Goal: Download file/media: Obtain a digital file from the website

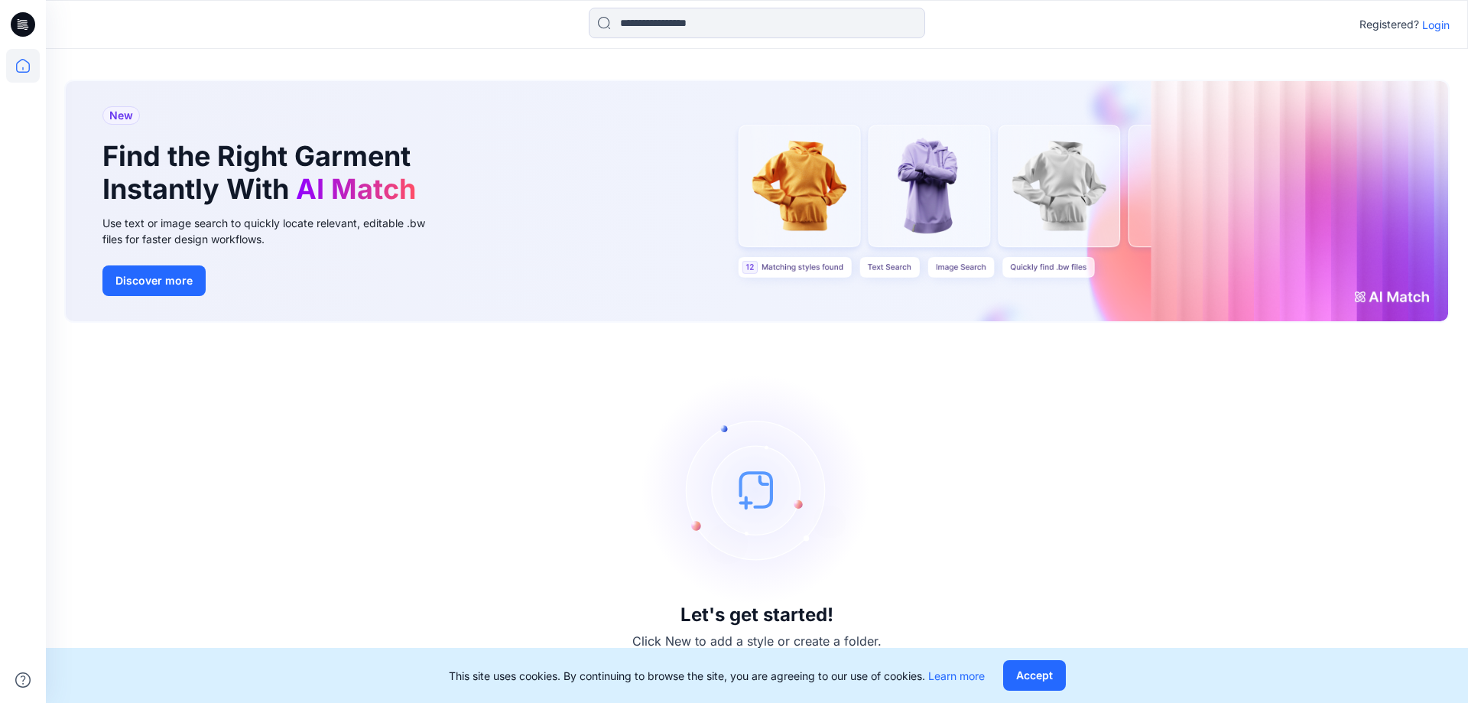
click at [1428, 20] on p "Login" at bounding box center [1436, 25] width 28 height 16
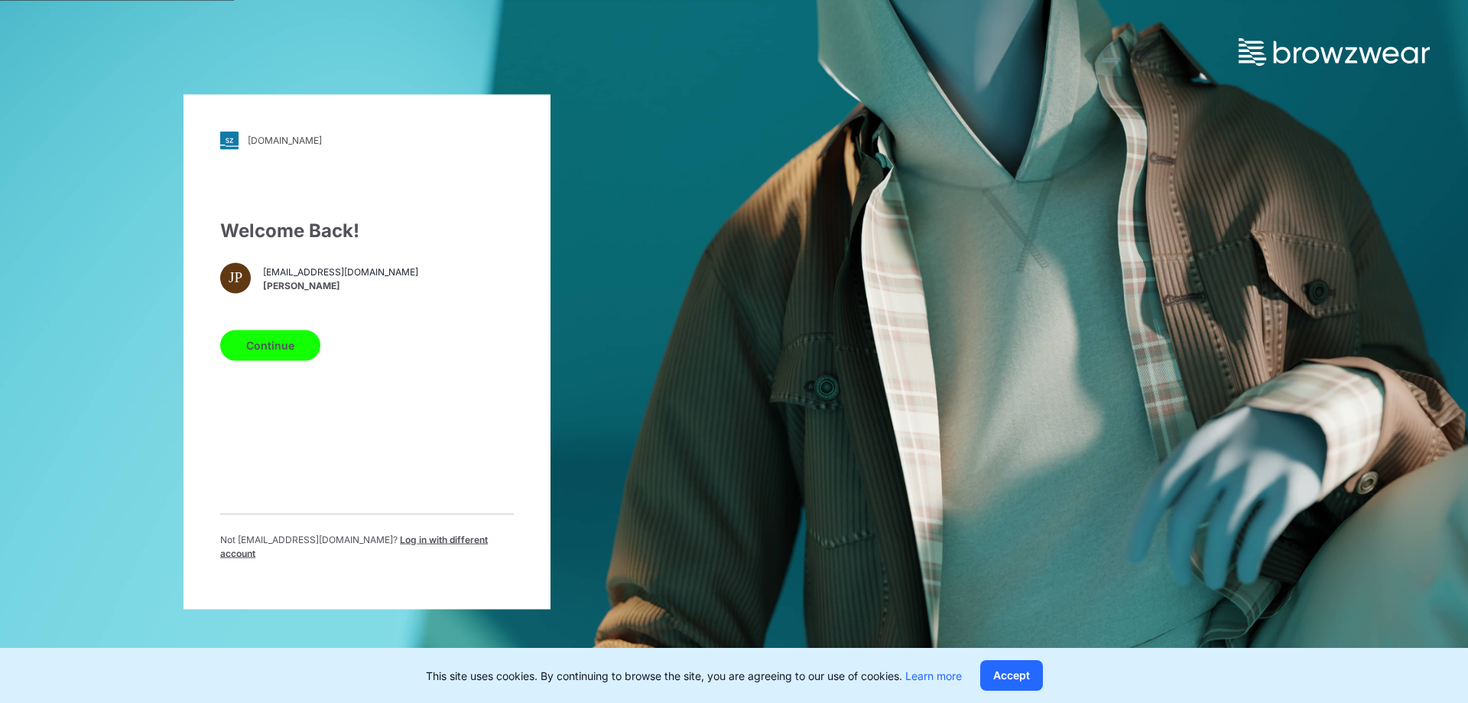
click at [244, 349] on button "Continue" at bounding box center [270, 345] width 100 height 31
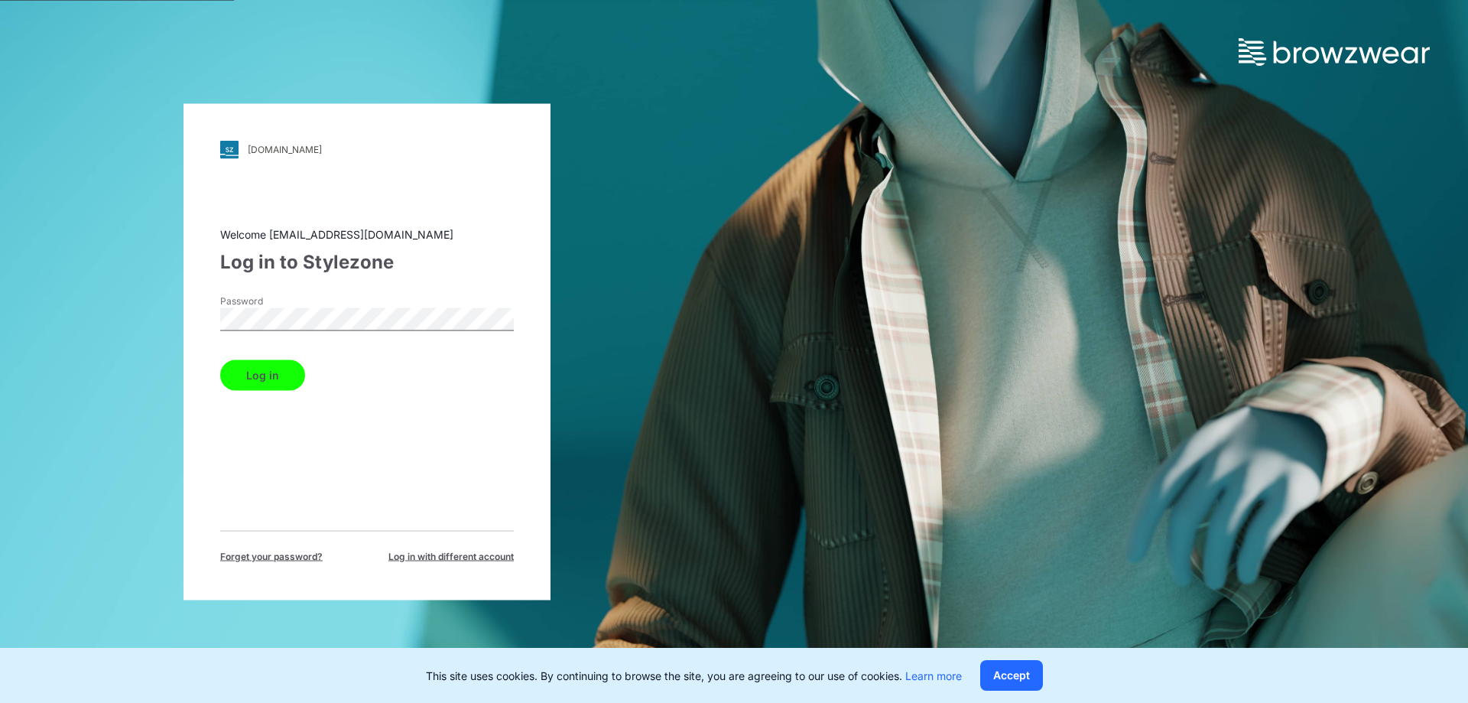
click at [220, 359] on button "Log in" at bounding box center [262, 374] width 85 height 31
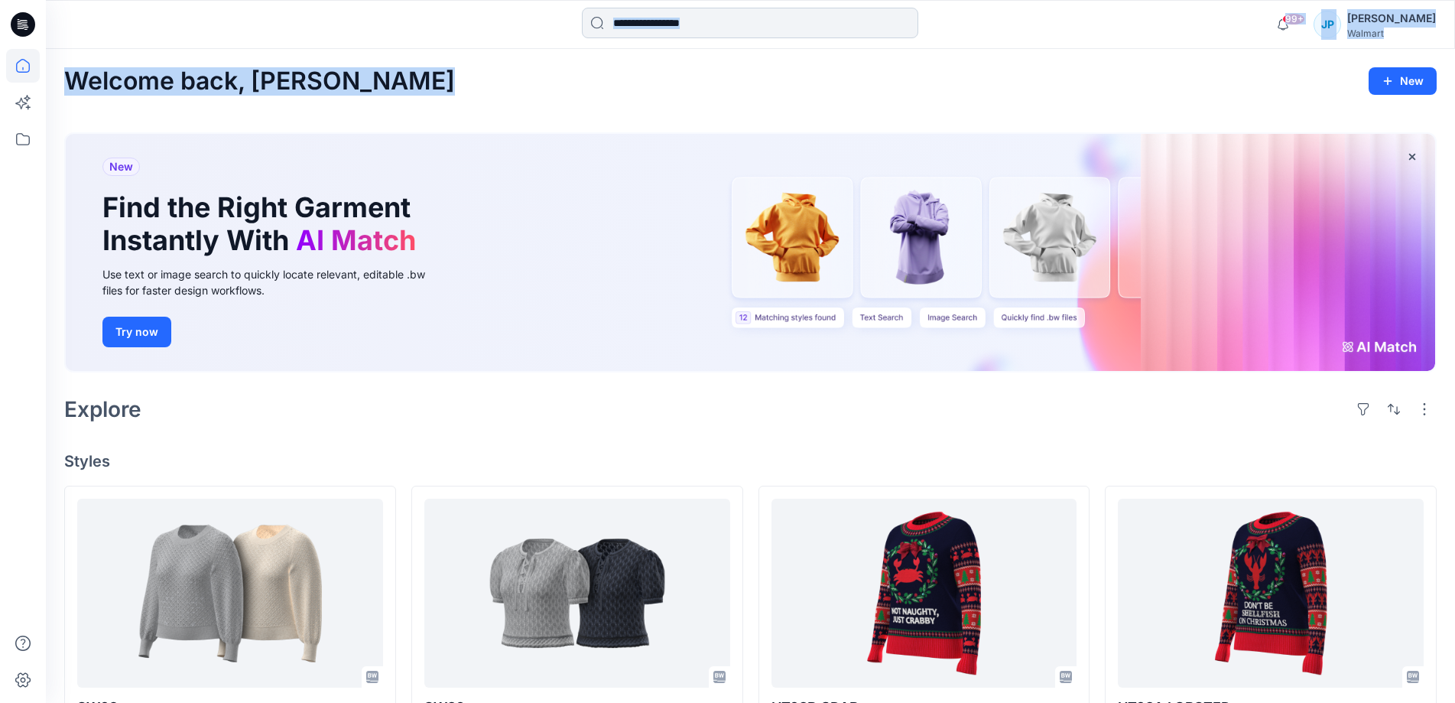
drag, startPoint x: 1026, startPoint y: 99, endPoint x: 753, endPoint y: 25, distance: 282.9
click at [753, 25] on div "99+ Notifications Your style SW02 is ready [DATE] 16:59 Your style SW02 is read…" at bounding box center [727, 695] width 1455 height 1390
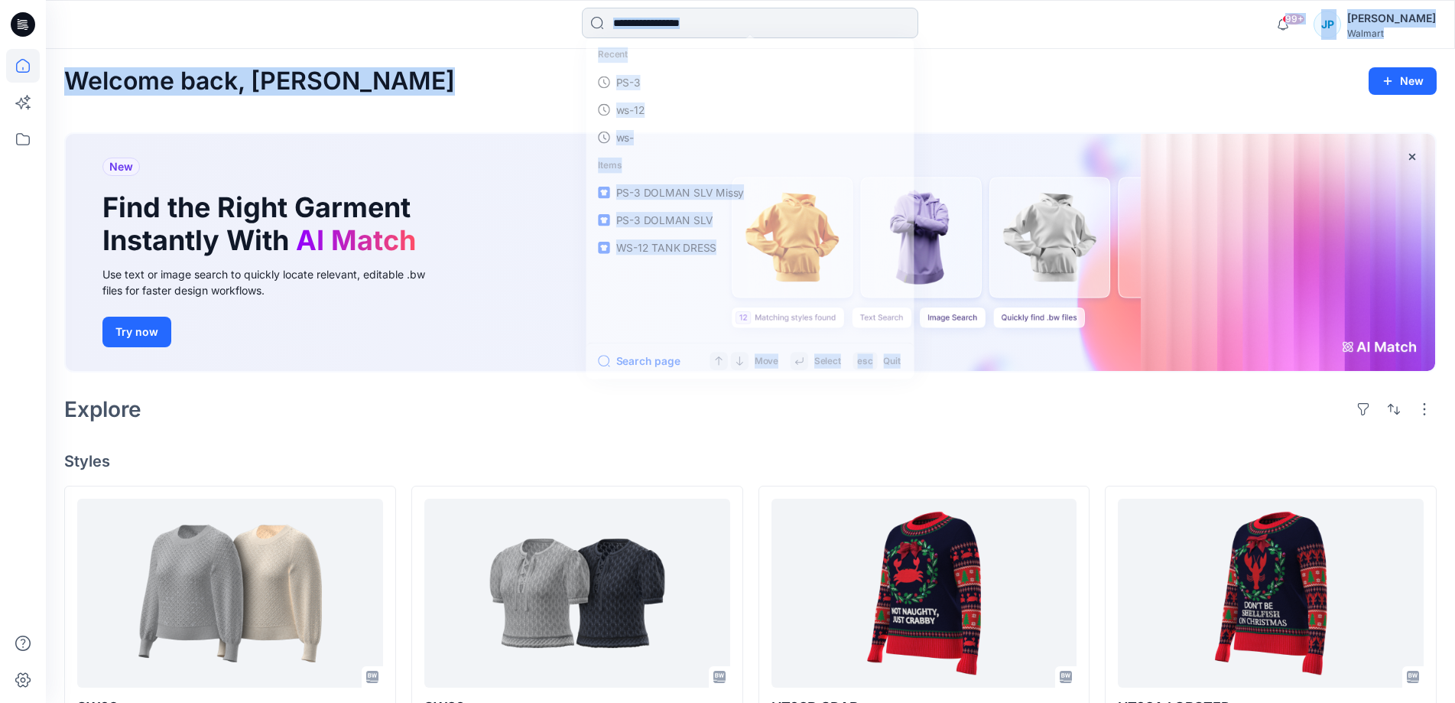
click at [753, 25] on input at bounding box center [750, 23] width 336 height 31
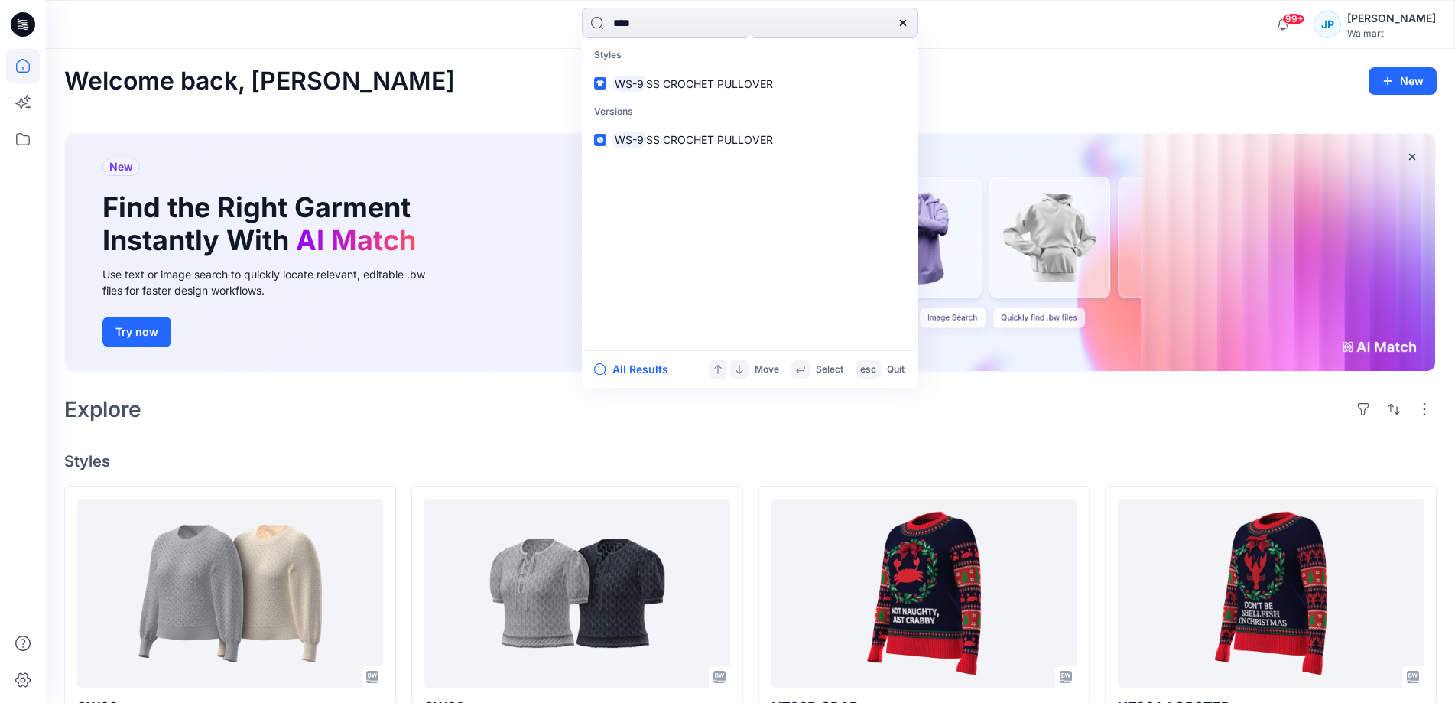
type input "****"
click at [585, 70] on link "WS-9 SS CROCHET PULLOVER" at bounding box center [750, 84] width 330 height 28
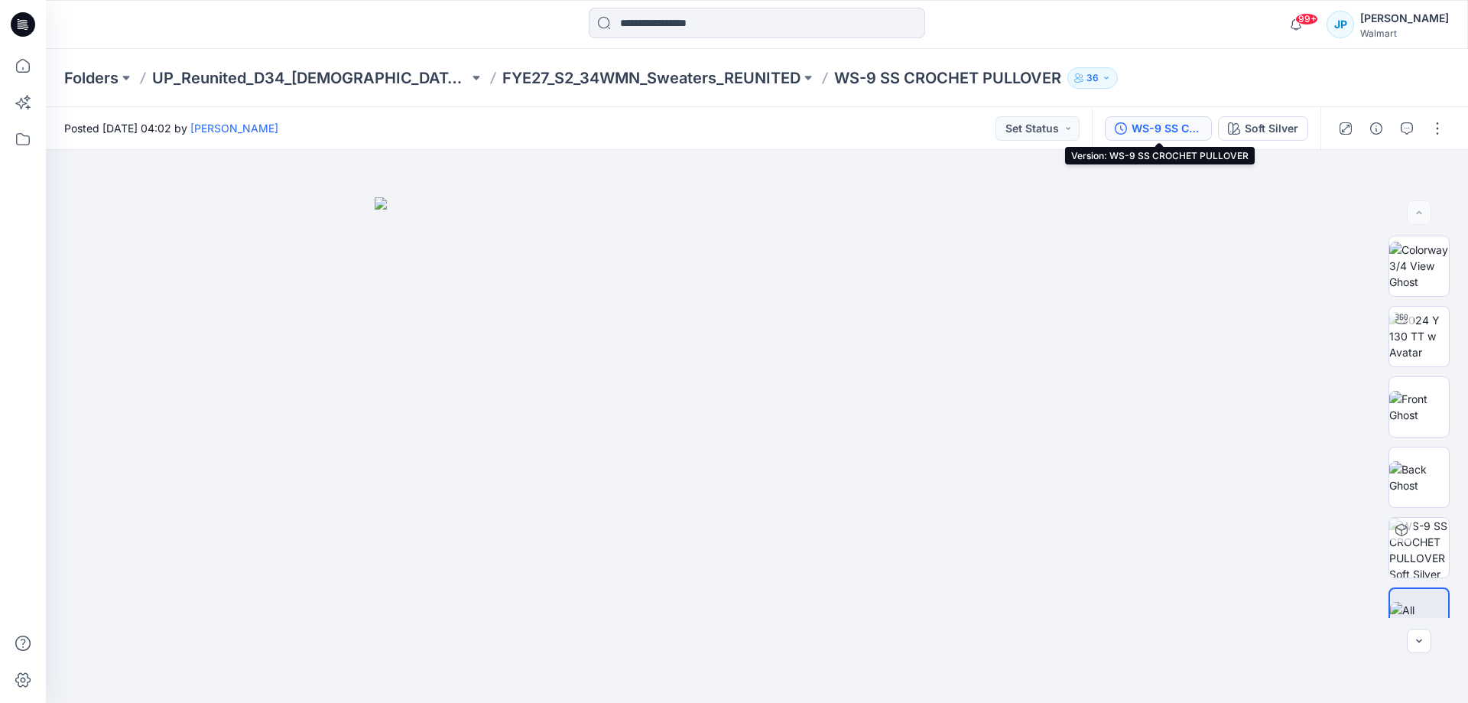
click at [1197, 126] on div "WS-9 SS CROCHET PULLOVER" at bounding box center [1167, 128] width 70 height 17
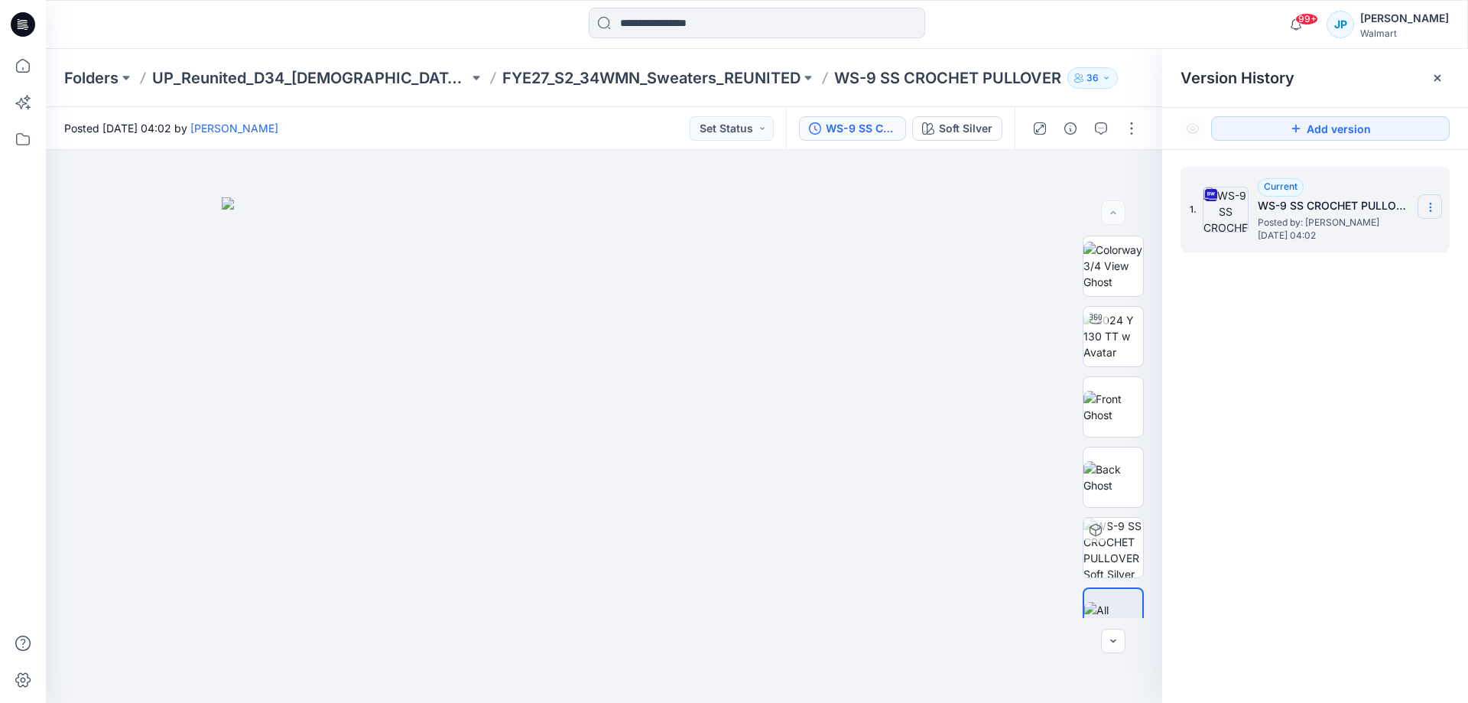
click at [1428, 215] on section at bounding box center [1430, 206] width 24 height 24
click at [1358, 243] on span "Download Source BW File" at bounding box center [1353, 237] width 128 height 18
click at [1103, 338] on img at bounding box center [1113, 336] width 60 height 48
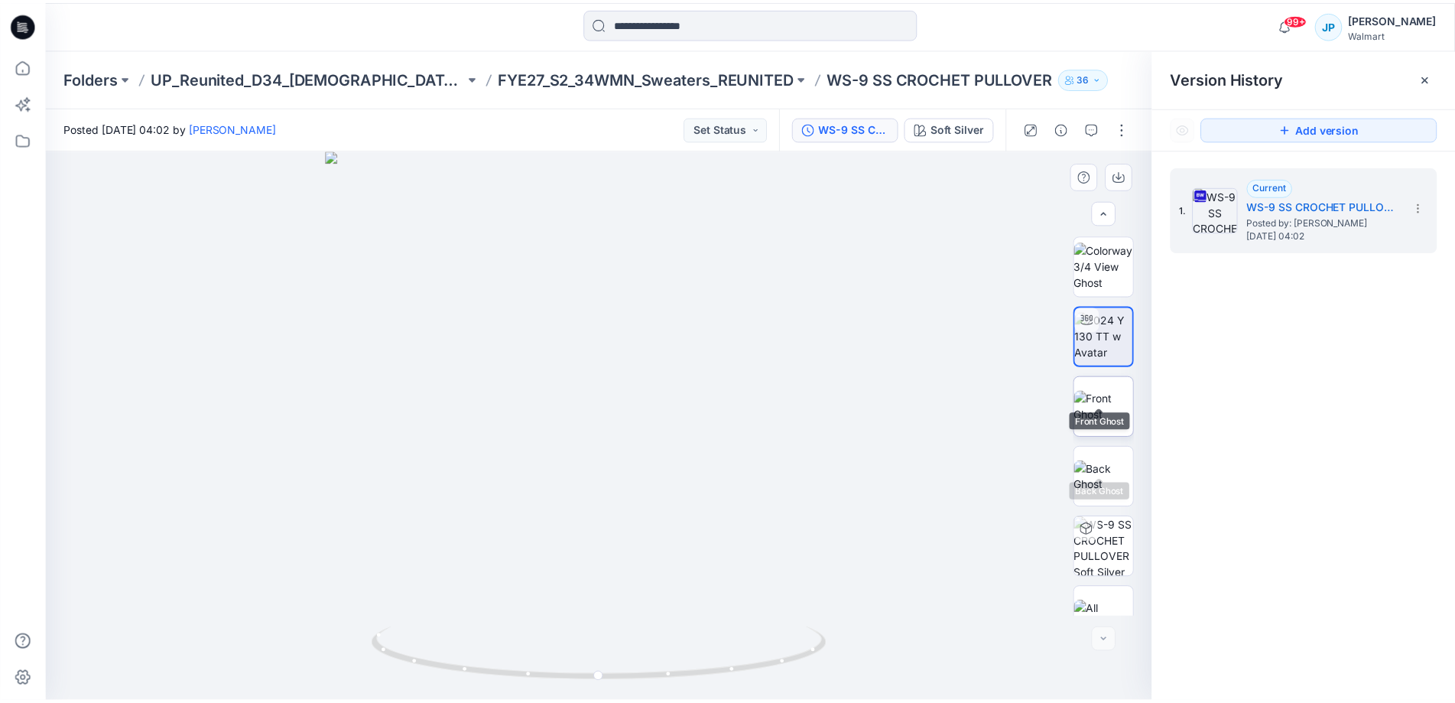
scroll to position [31, 0]
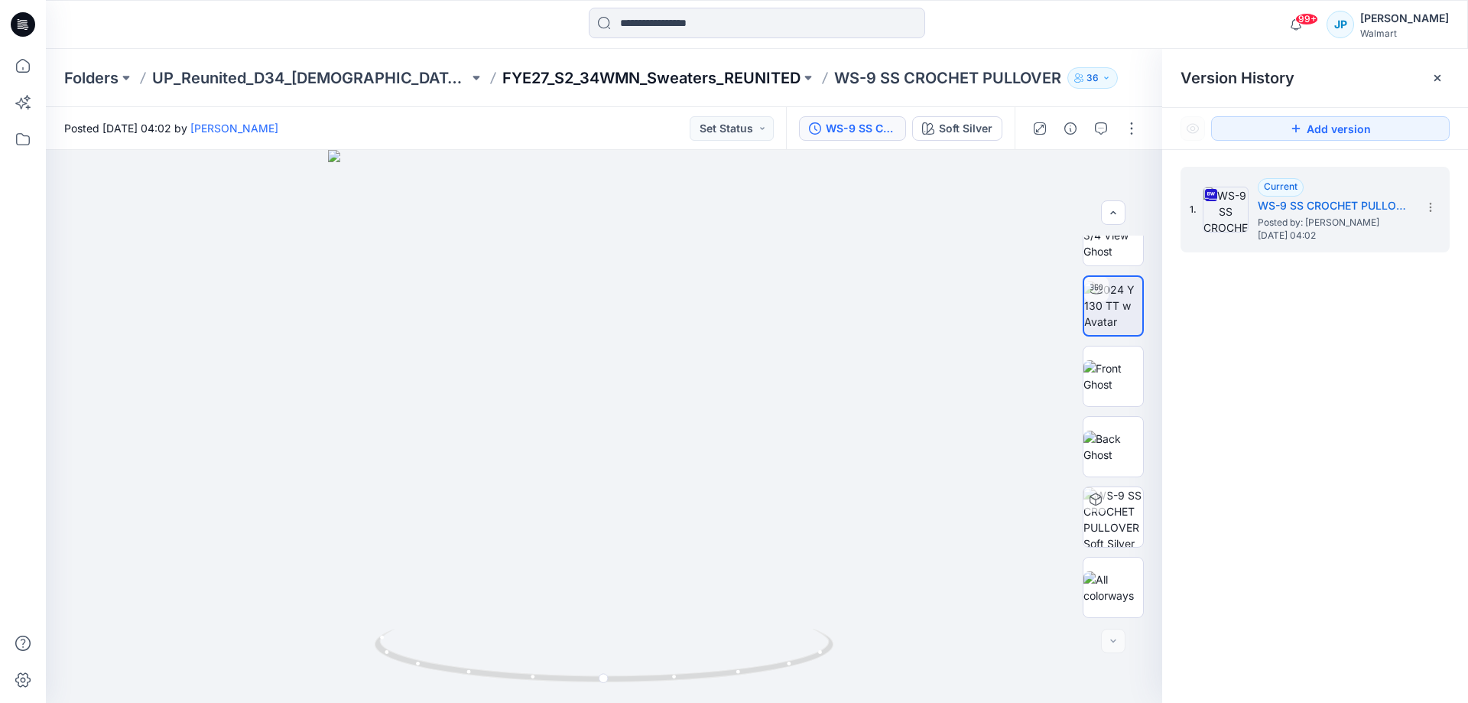
click at [547, 74] on p "FYE27_S2_34WMN_Sweaters_REUNITED" at bounding box center [651, 77] width 298 height 21
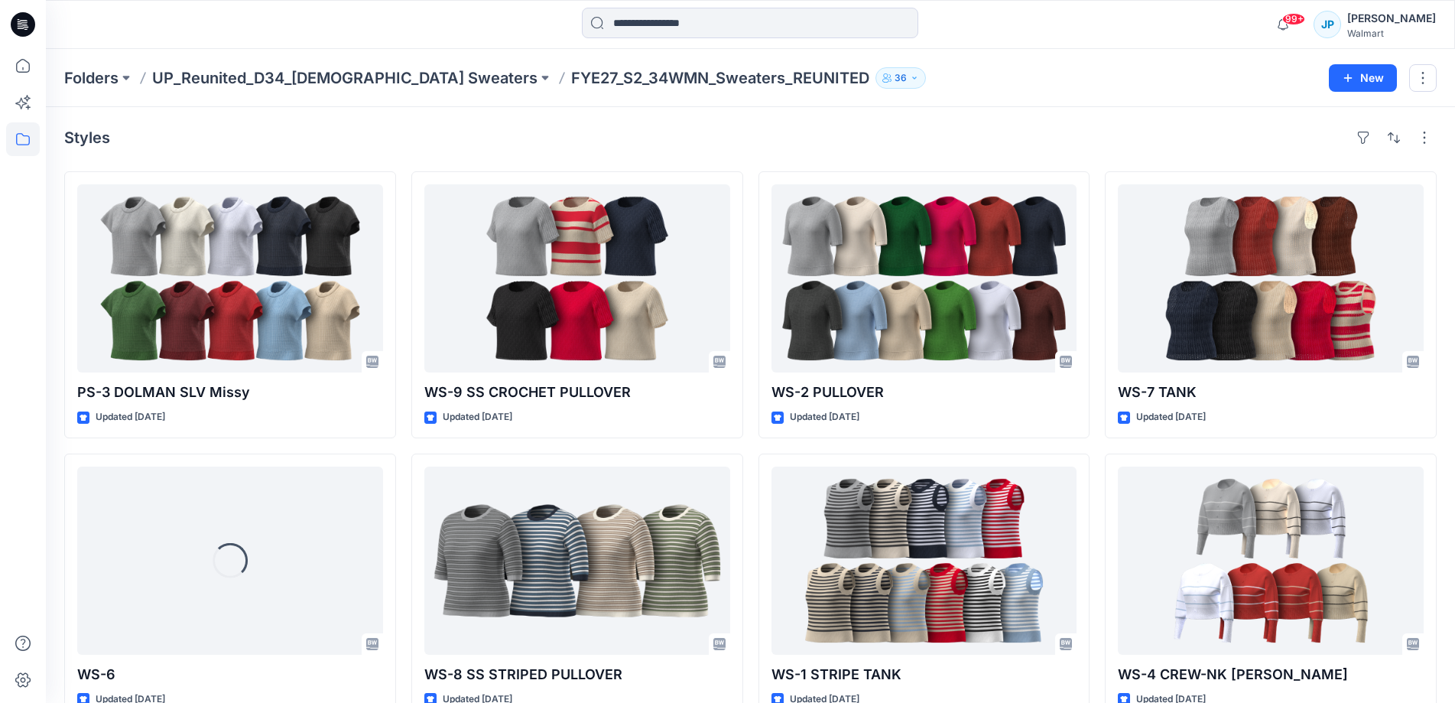
click at [309, 89] on div "Folders UP_Reunited_D34_[DEMOGRAPHIC_DATA] Sweaters FYE27_S2_34WMN_Sweaters_REU…" at bounding box center [750, 78] width 1409 height 58
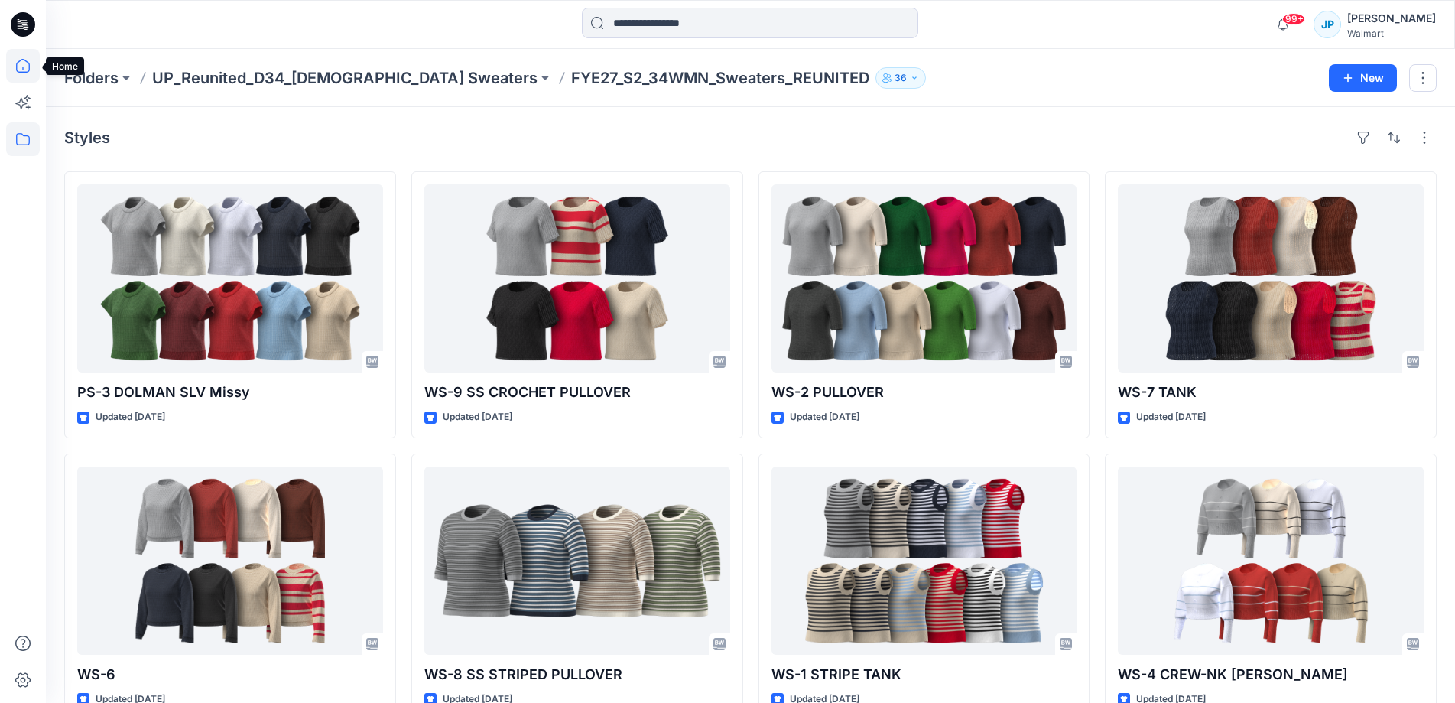
click at [29, 63] on icon at bounding box center [23, 66] width 14 height 14
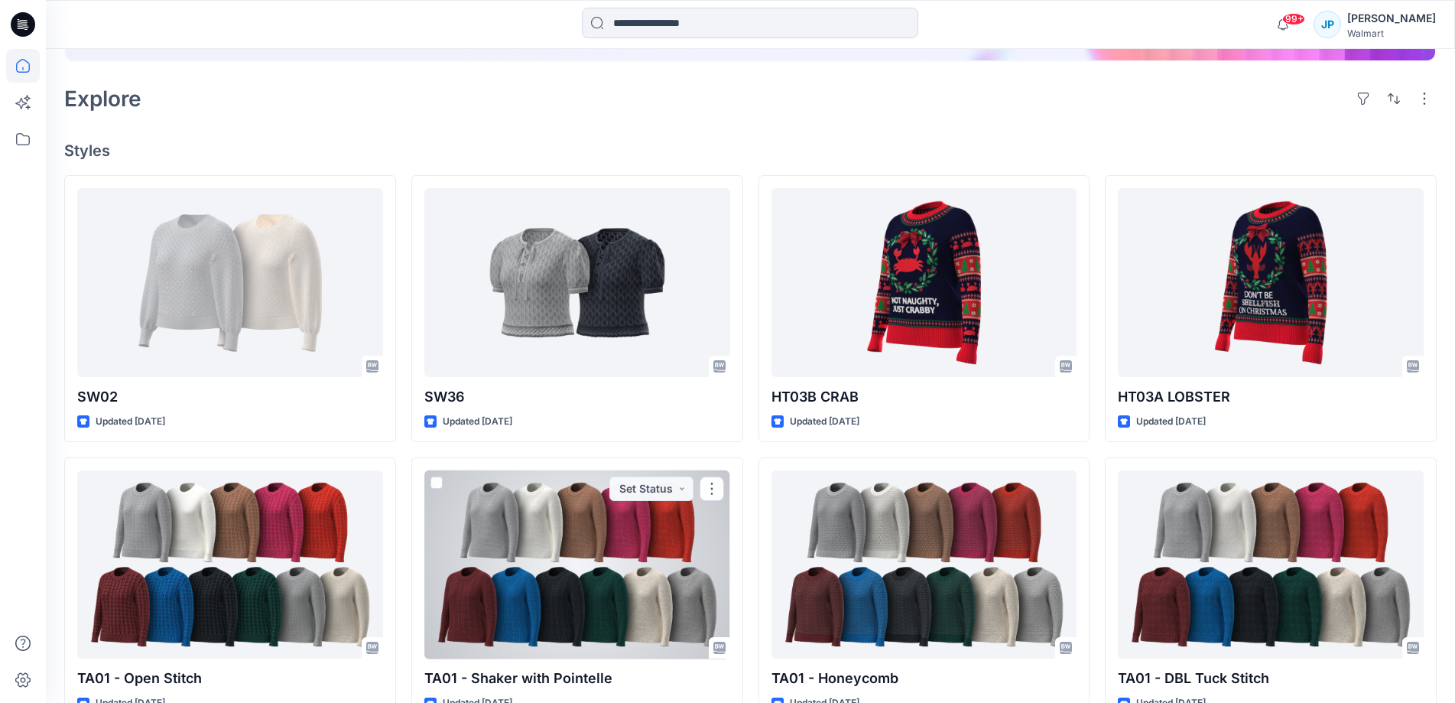
scroll to position [311, 0]
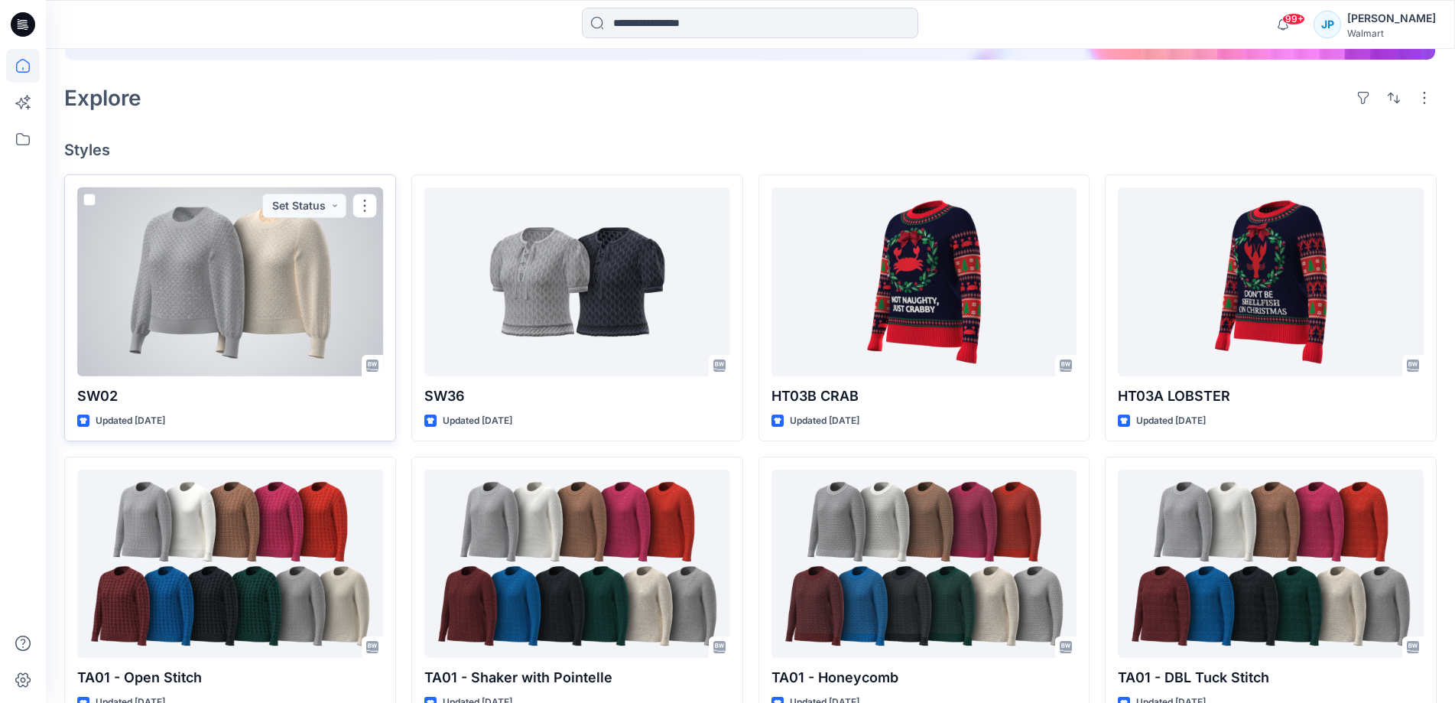
click at [342, 335] on div at bounding box center [230, 281] width 306 height 188
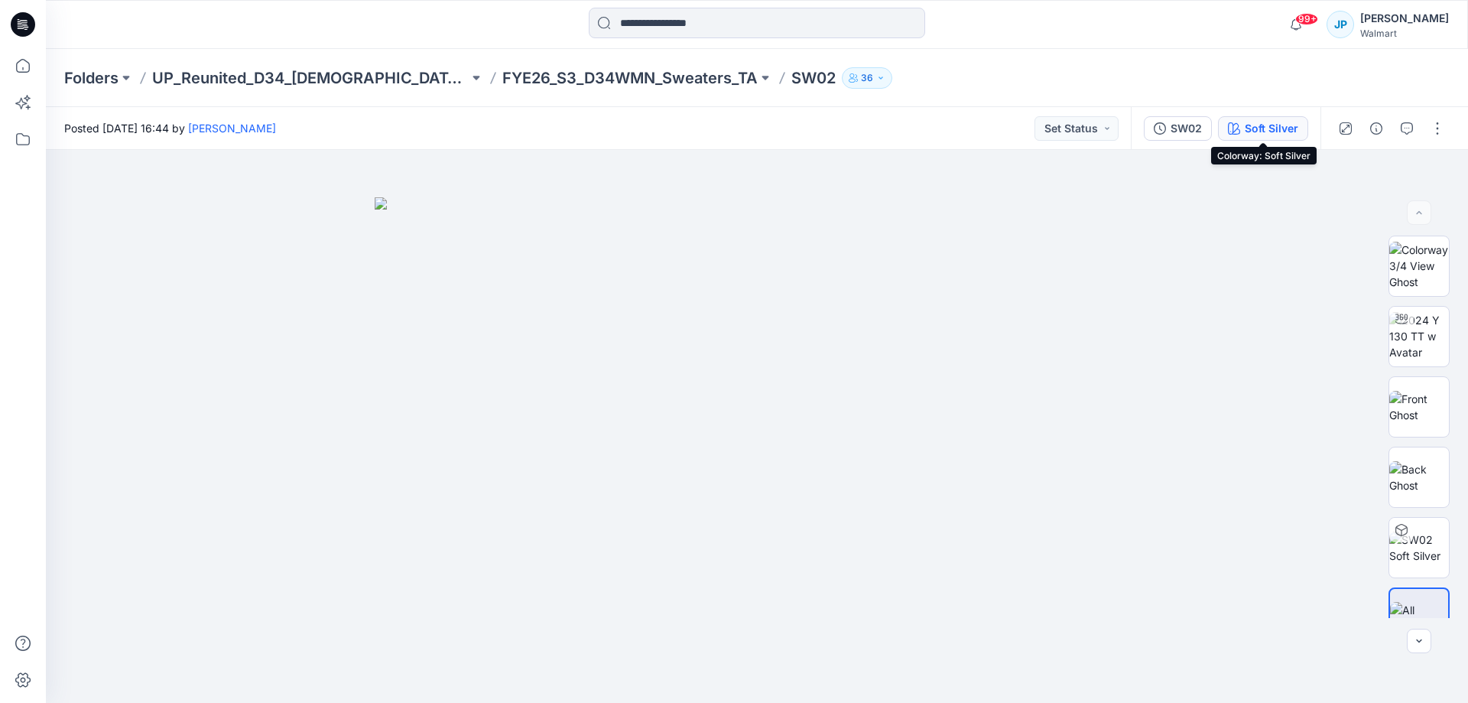
click at [1288, 125] on div "Soft Silver" at bounding box center [1272, 128] width 54 height 17
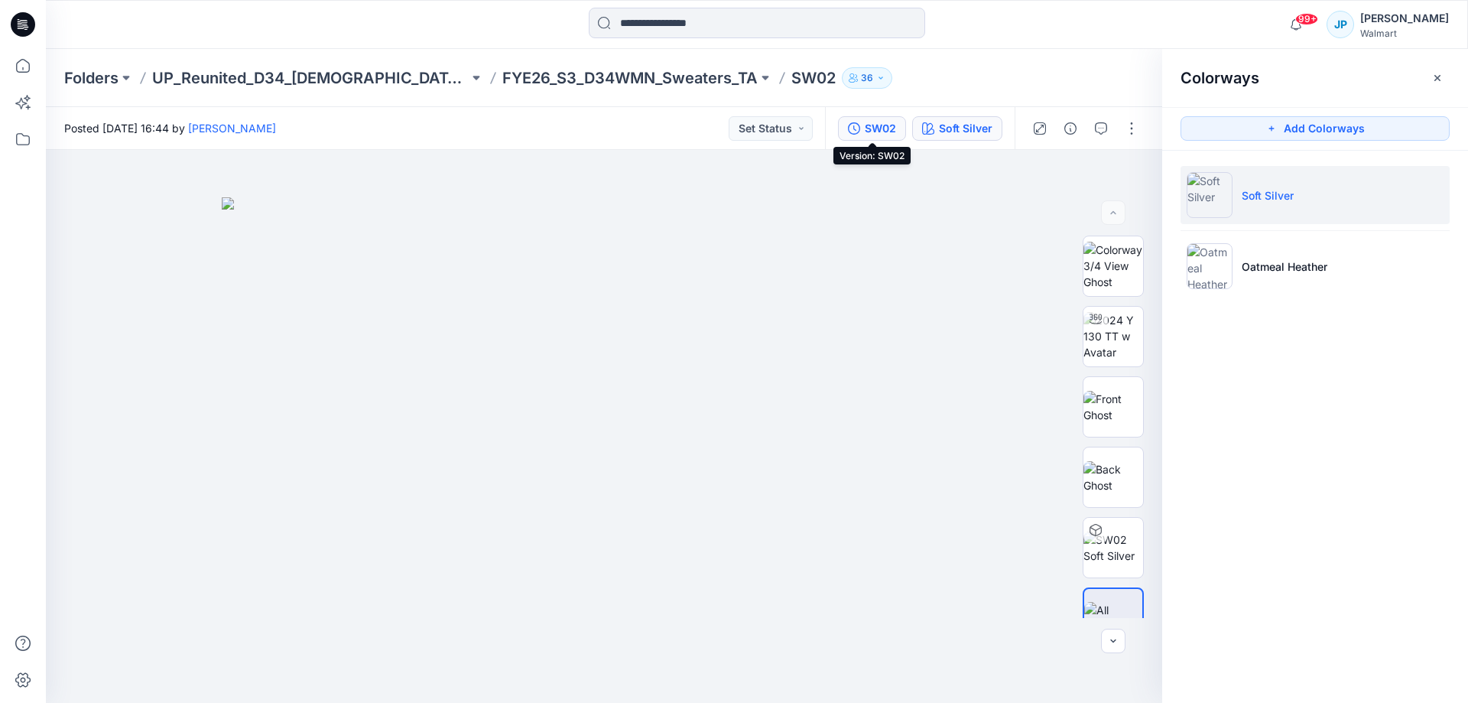
click at [855, 127] on icon "button" at bounding box center [854, 128] width 12 height 12
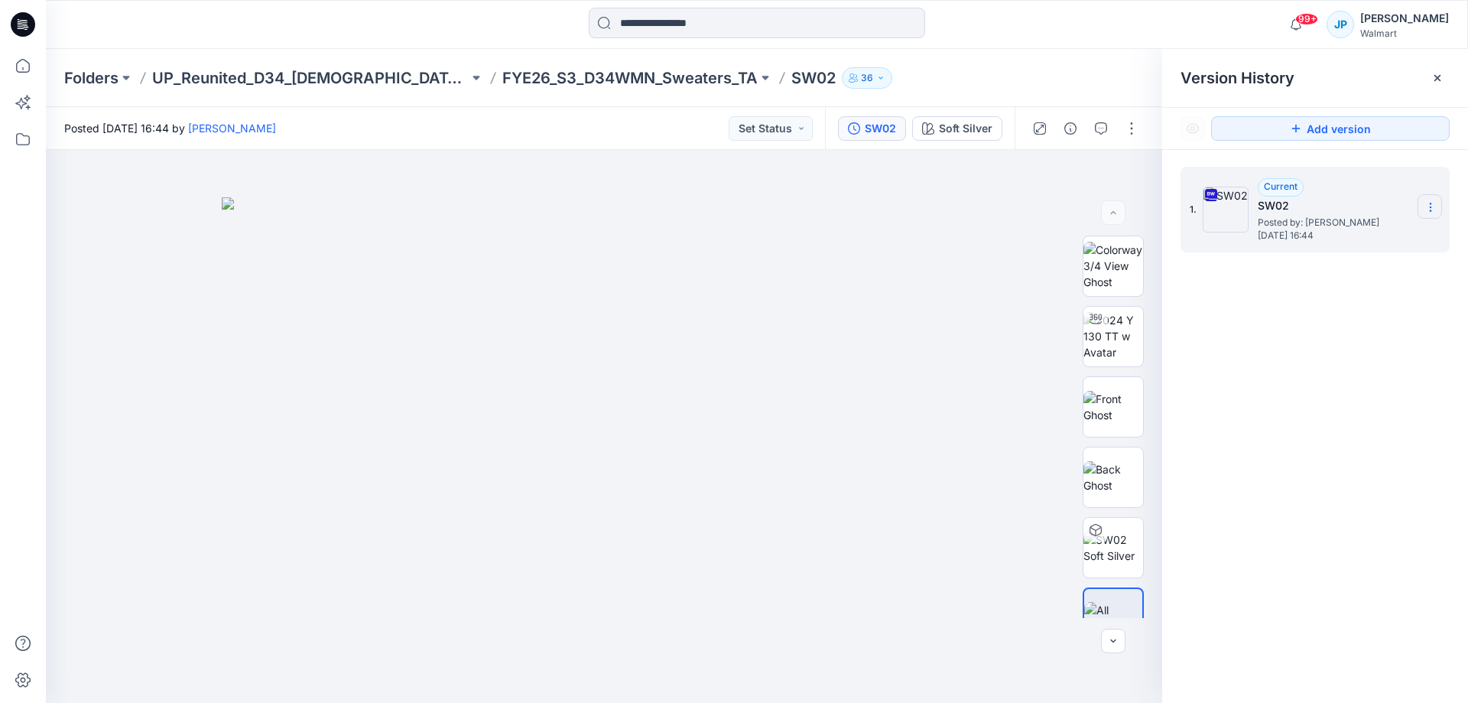
click at [1421, 213] on section at bounding box center [1430, 206] width 24 height 24
click at [1380, 248] on div "Download Source BW File" at bounding box center [1348, 237] width 177 height 31
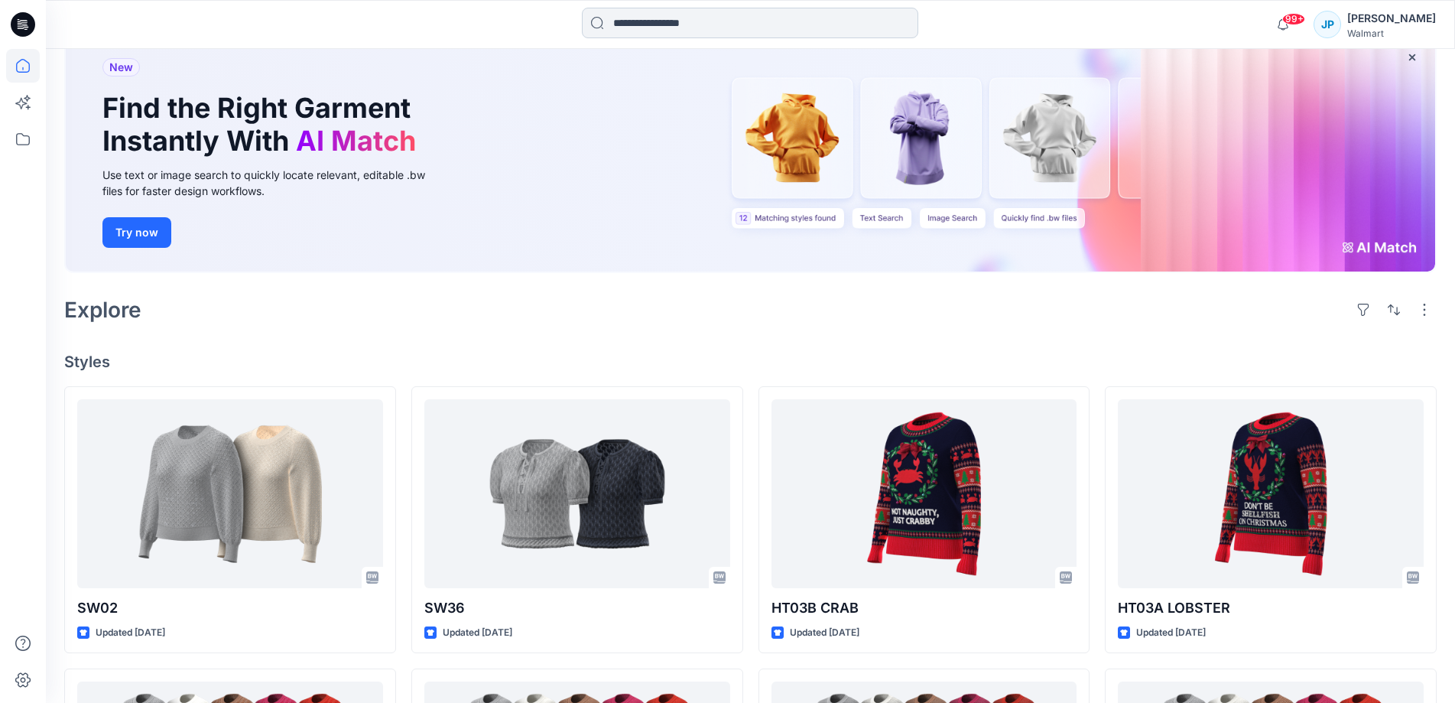
scroll to position [99, 0]
click at [658, 21] on input at bounding box center [750, 23] width 336 height 31
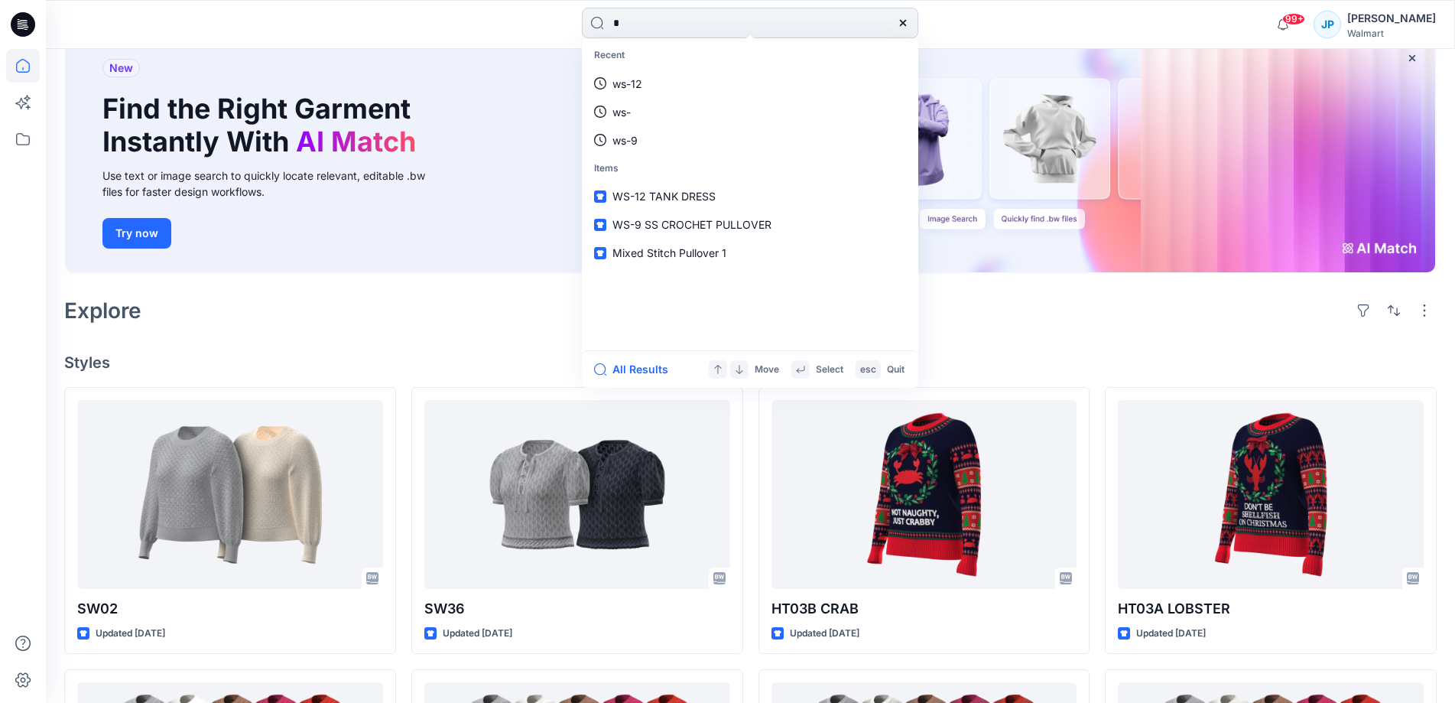
type input "*"
click at [585, 70] on link "ws-12" at bounding box center [750, 84] width 330 height 28
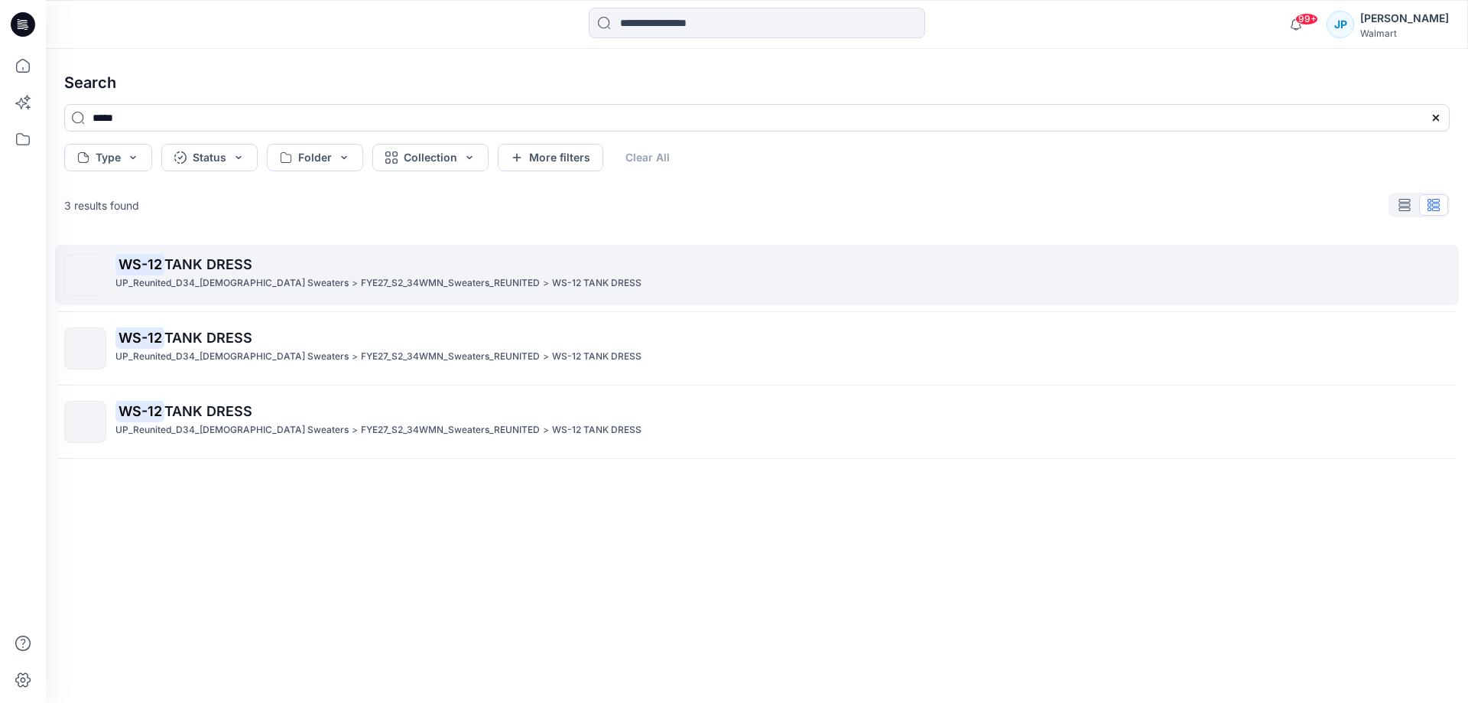
click at [206, 272] on p "WS-12 TANK DRESS" at bounding box center [781, 264] width 1333 height 21
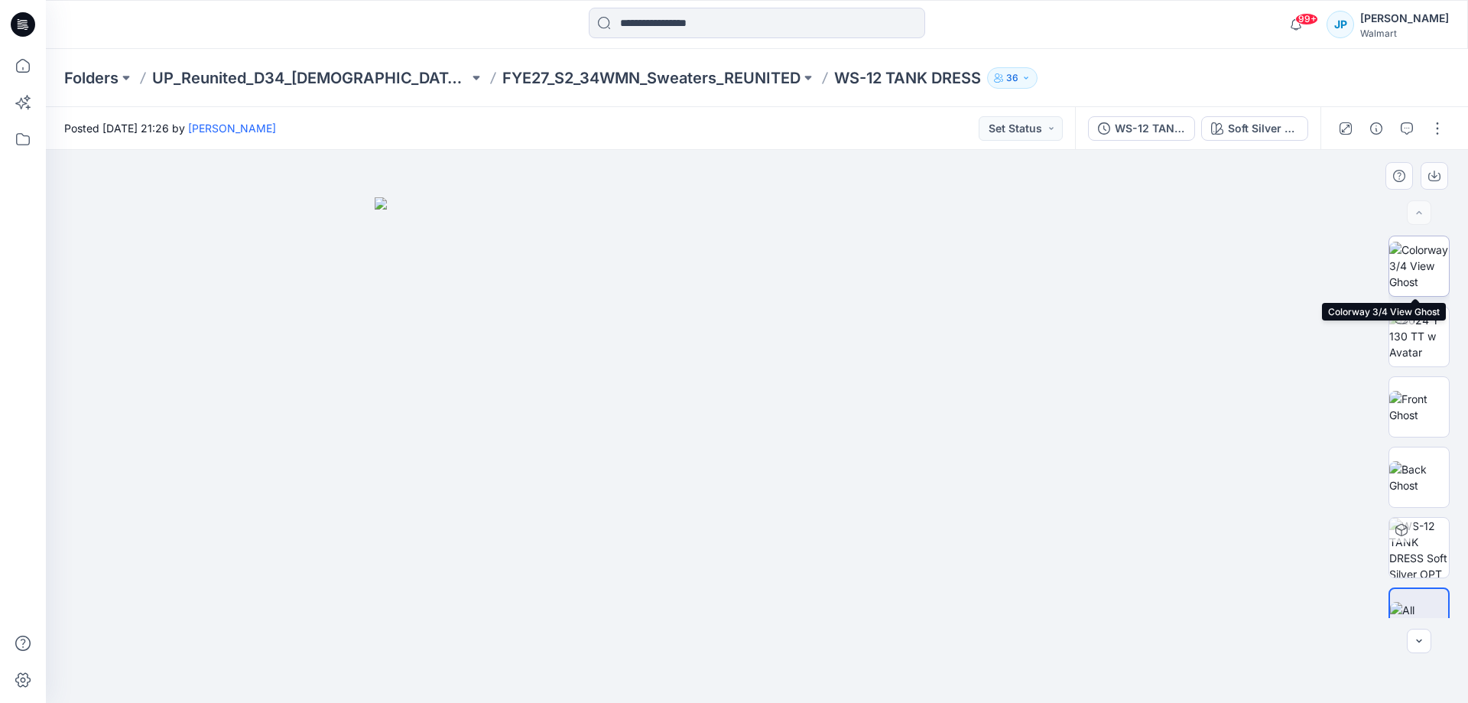
click at [1415, 264] on img at bounding box center [1419, 266] width 60 height 48
click at [1145, 115] on div "WS-12 TANK DRESS Soft Silver OPT 1" at bounding box center [1197, 128] width 245 height 43
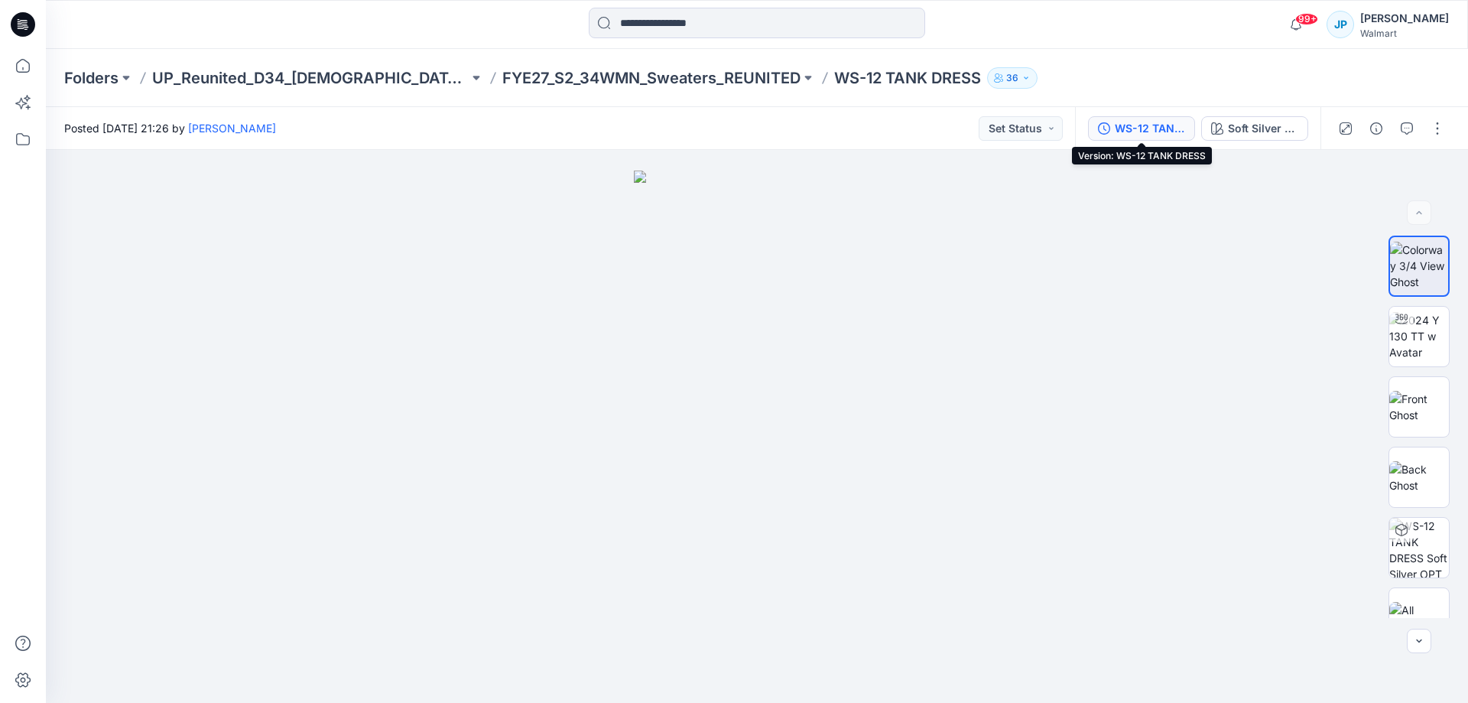
click at [1116, 124] on div "WS-12 TANK DRESS" at bounding box center [1150, 128] width 70 height 17
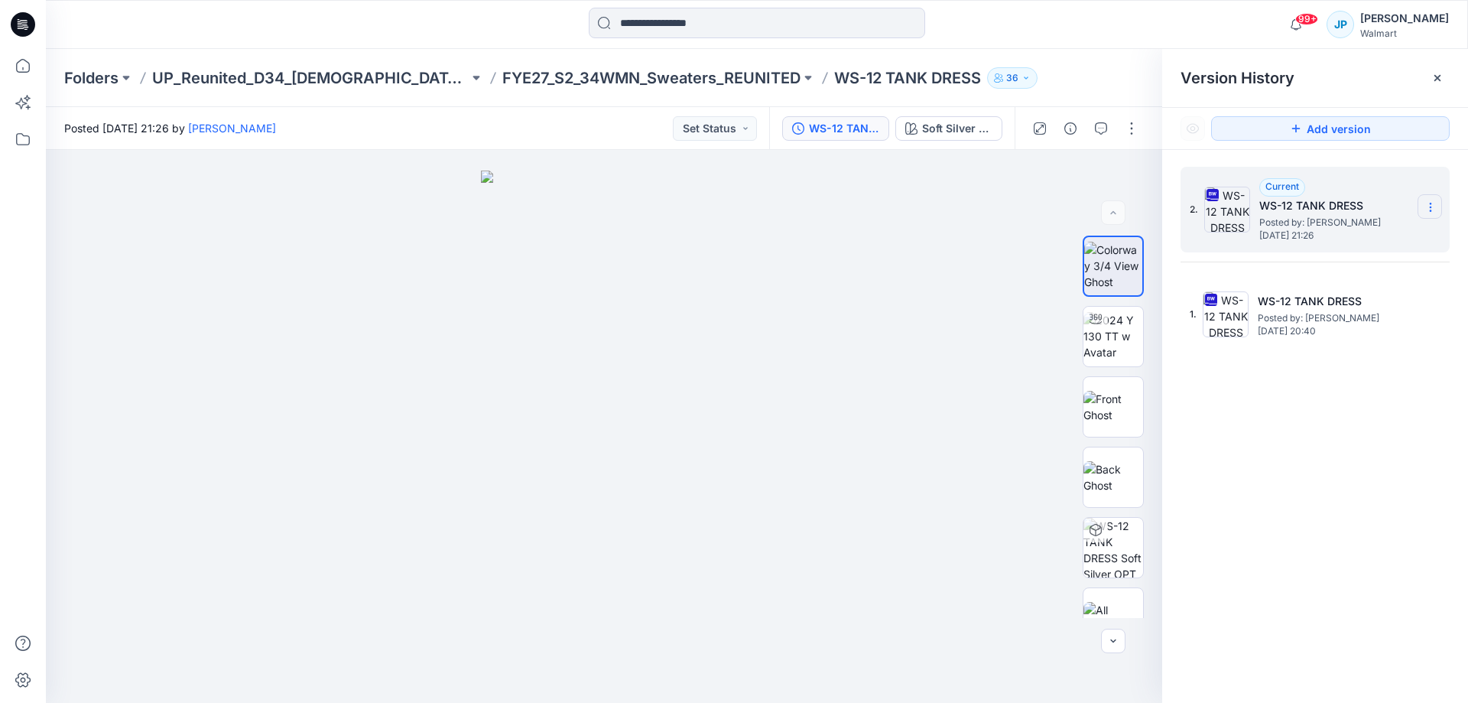
click at [1428, 216] on section at bounding box center [1430, 206] width 24 height 24
click at [1388, 245] on span "Download Source BW File" at bounding box center [1353, 237] width 128 height 18
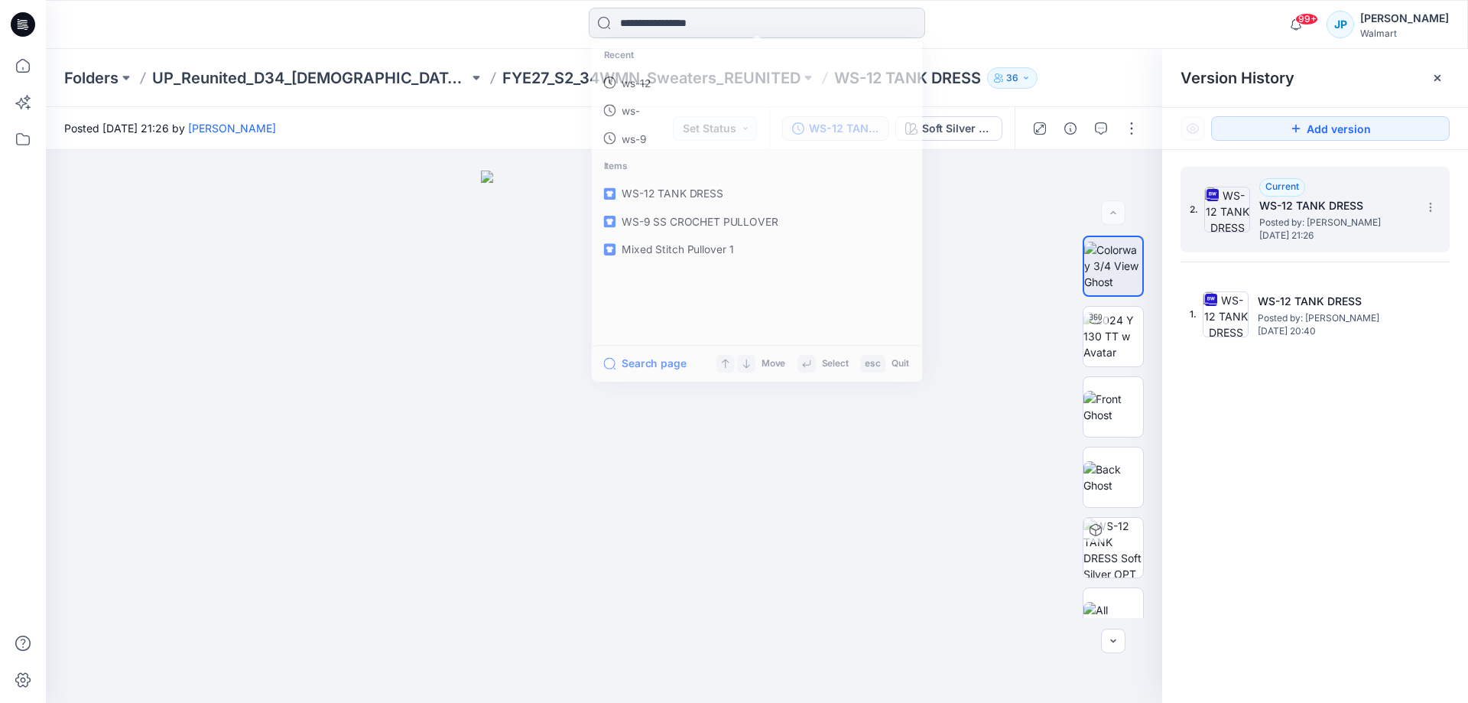
click at [688, 11] on input at bounding box center [757, 23] width 336 height 31
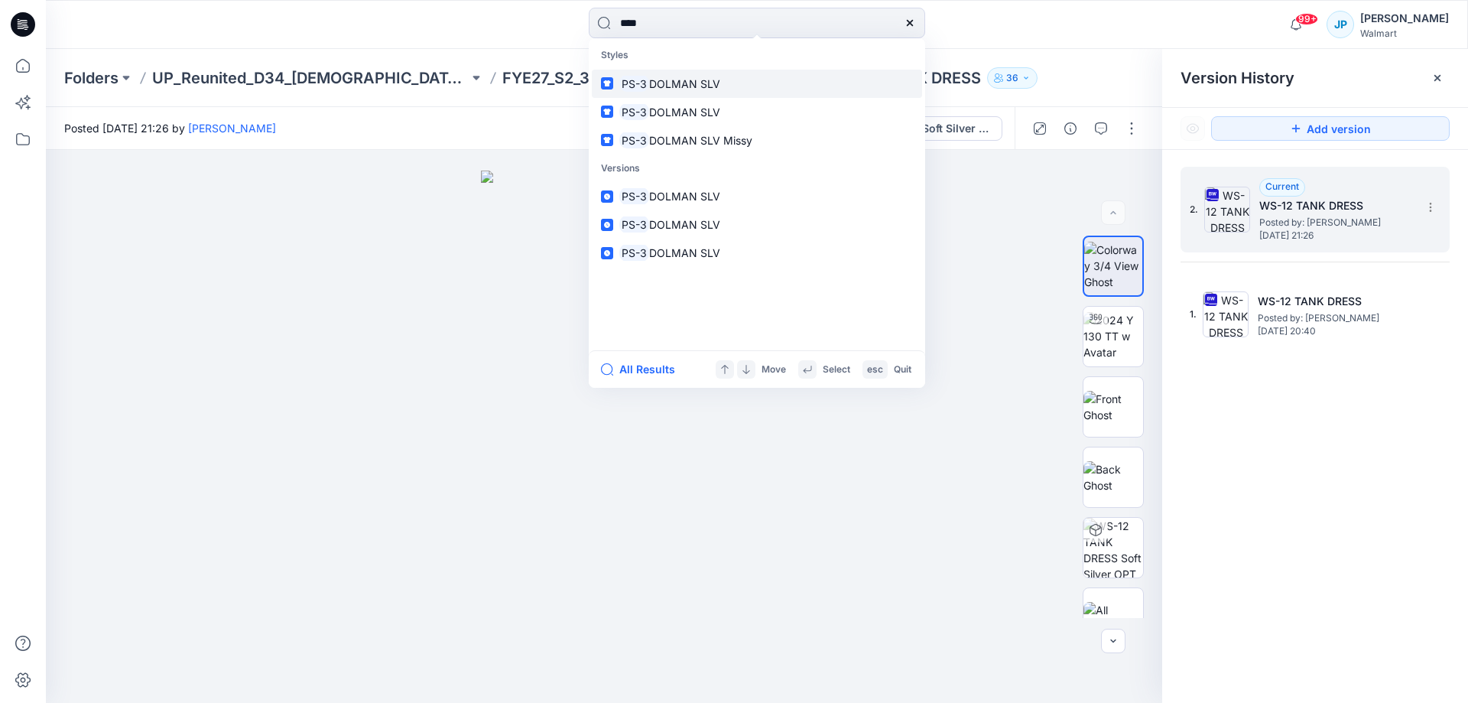
type input "****"
click at [668, 85] on span "DOLMAN SLV" at bounding box center [684, 83] width 71 height 13
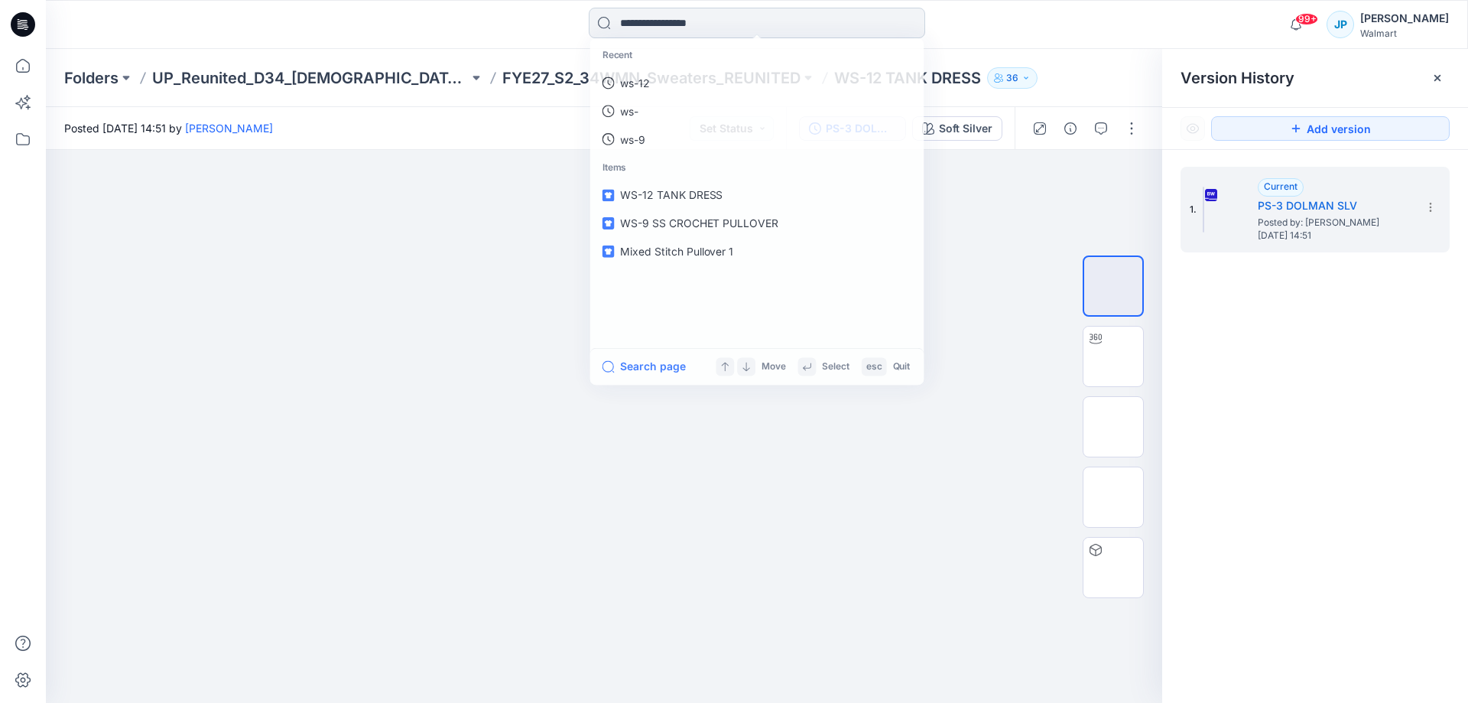
click at [710, 28] on input at bounding box center [757, 23] width 336 height 31
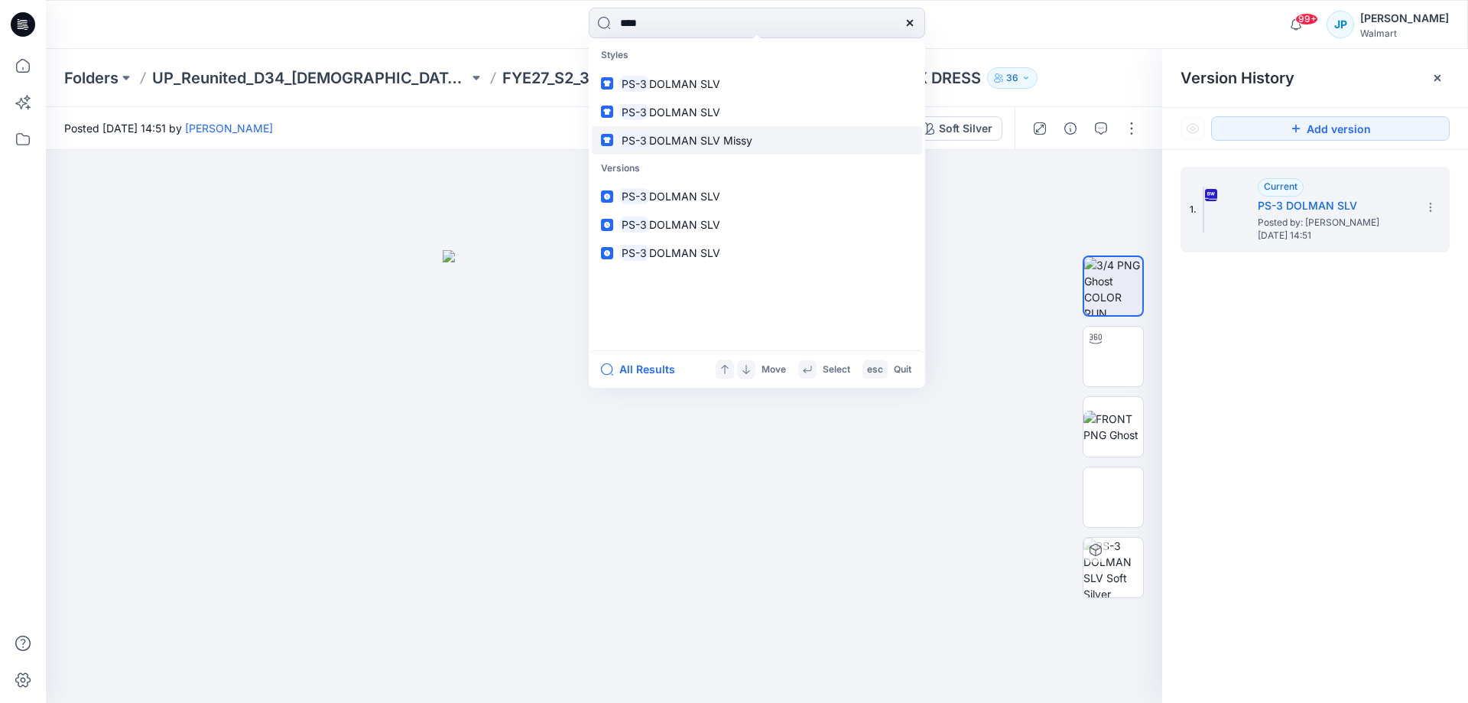
type input "****"
click at [709, 132] on p "PS-3 DOLMAN SLV Missy" at bounding box center [685, 140] width 133 height 16
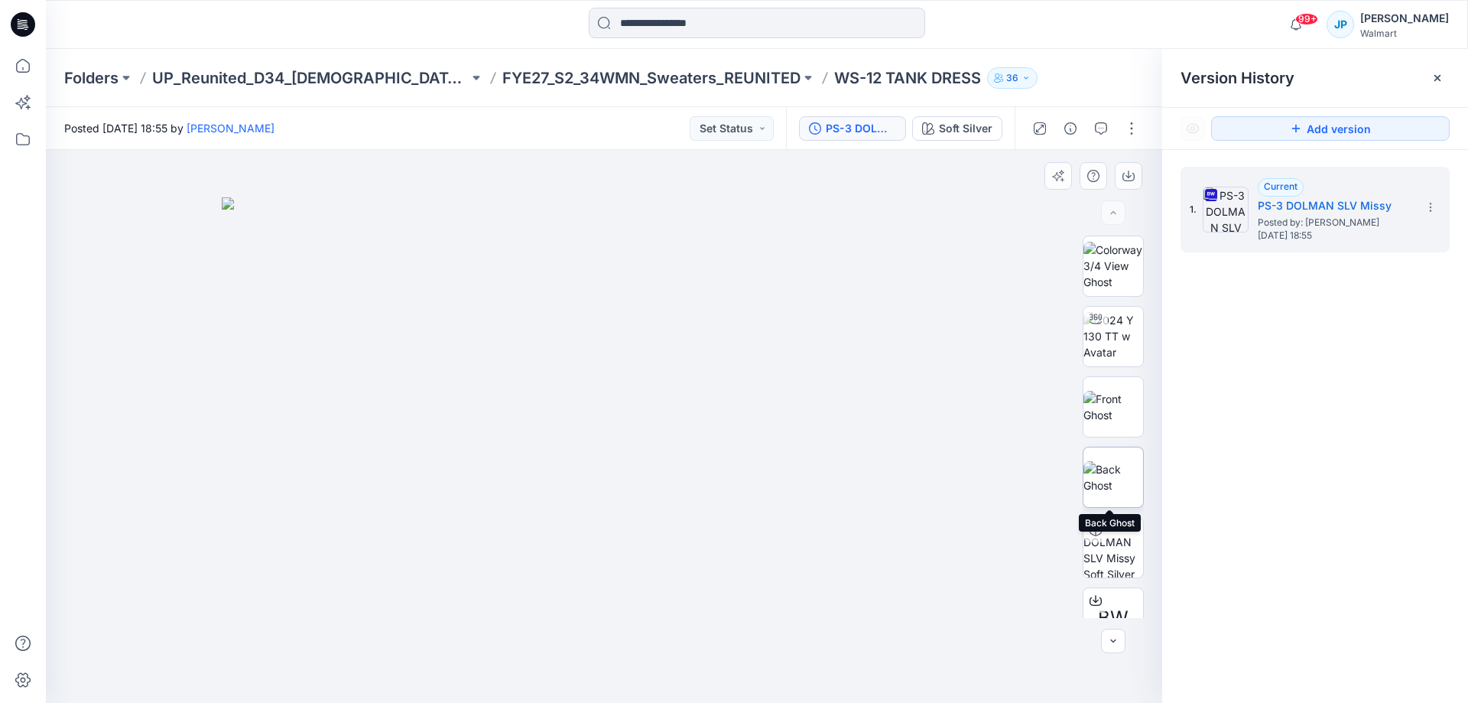
scroll to position [101, 0]
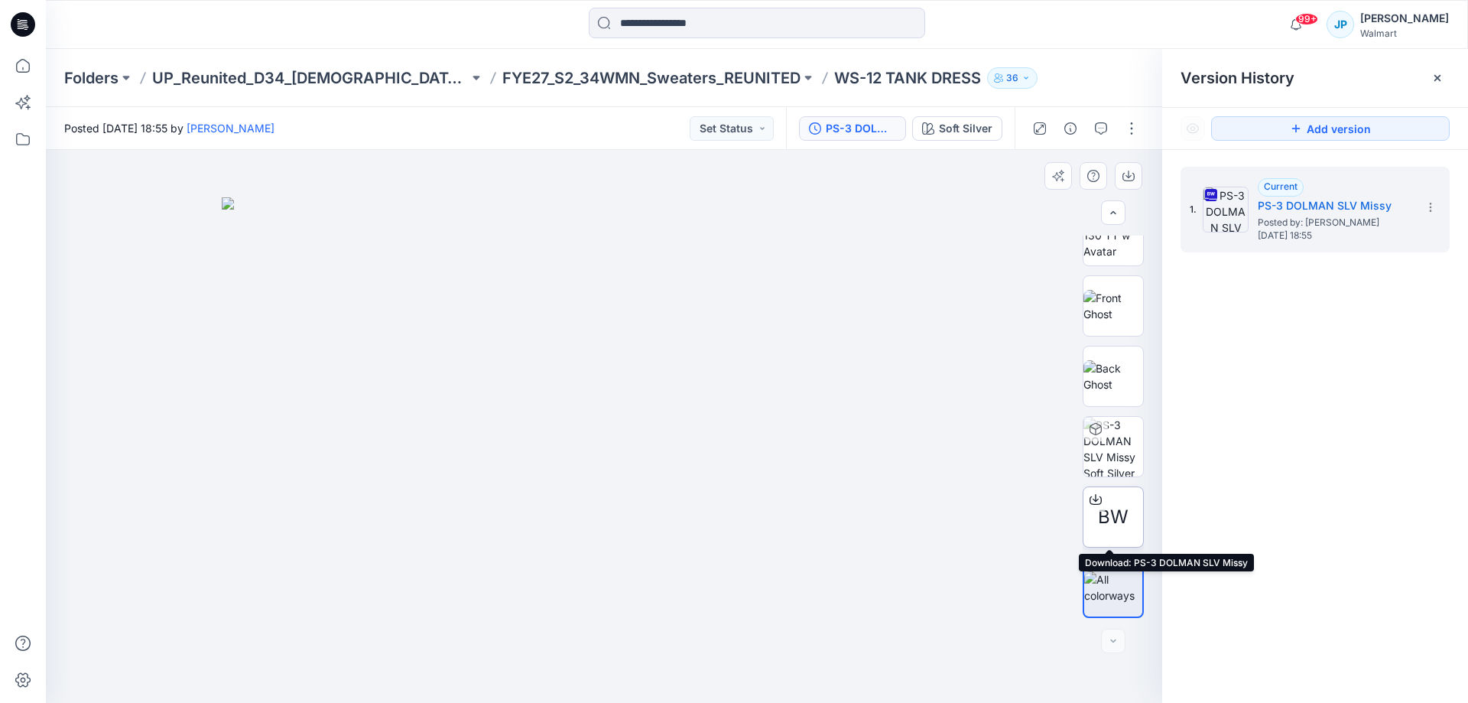
click at [1103, 510] on span "BW" at bounding box center [1113, 517] width 31 height 28
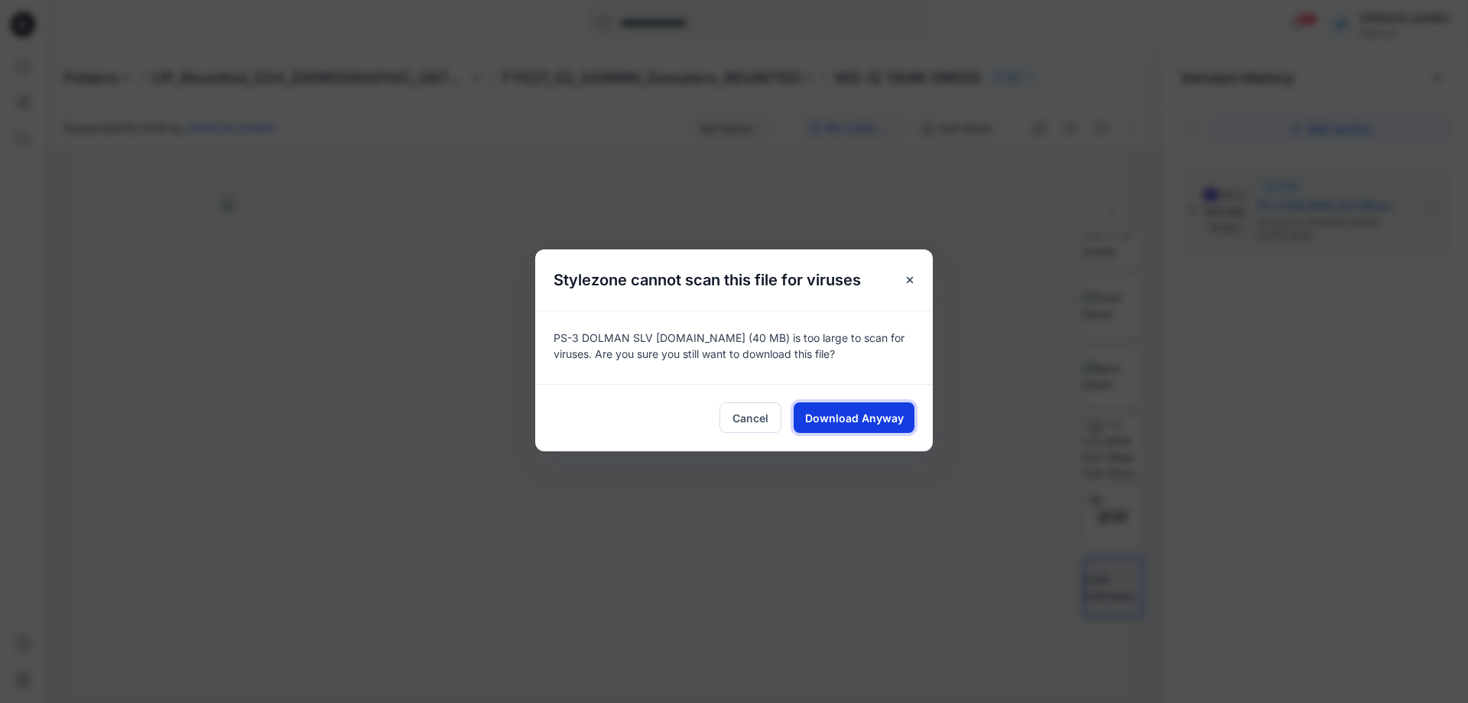
click at [886, 427] on button "Download Anyway" at bounding box center [854, 417] width 121 height 31
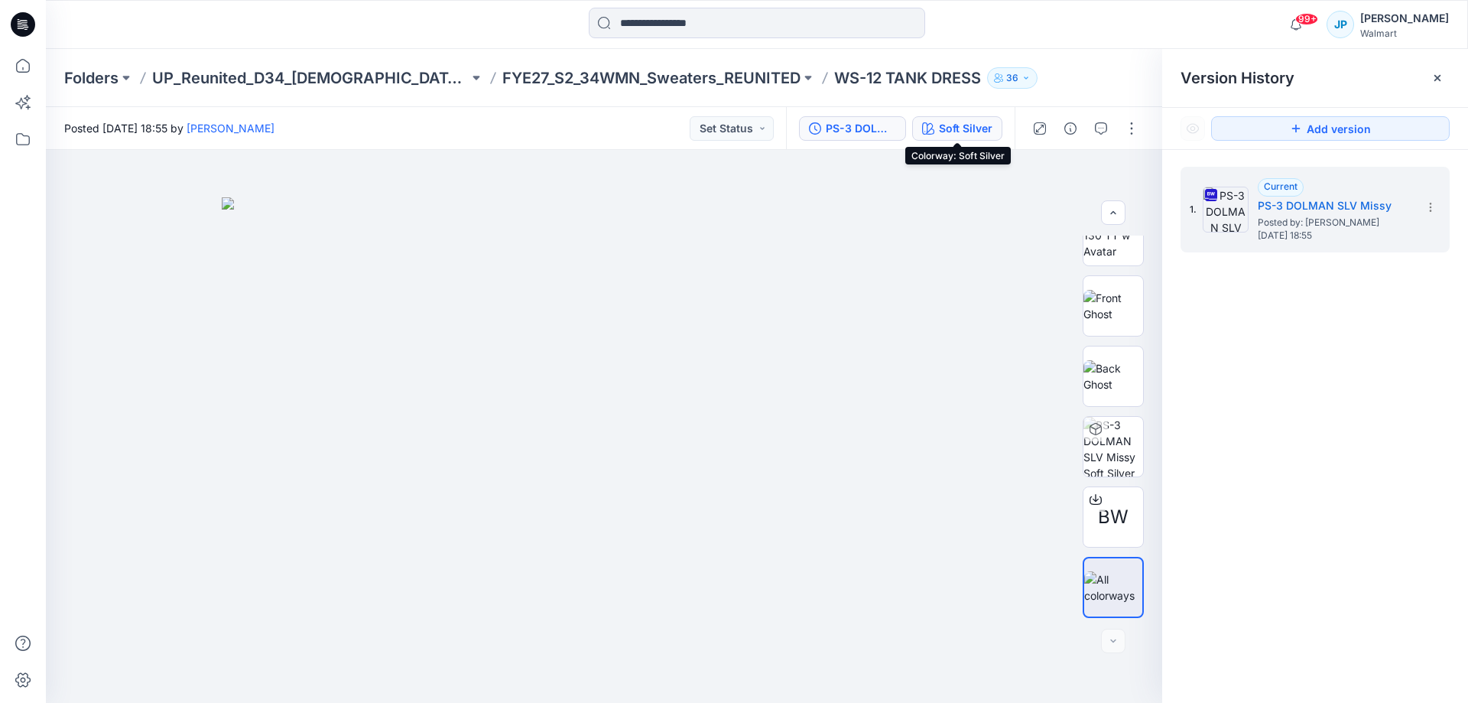
click at [971, 125] on div "Soft Silver" at bounding box center [966, 128] width 54 height 17
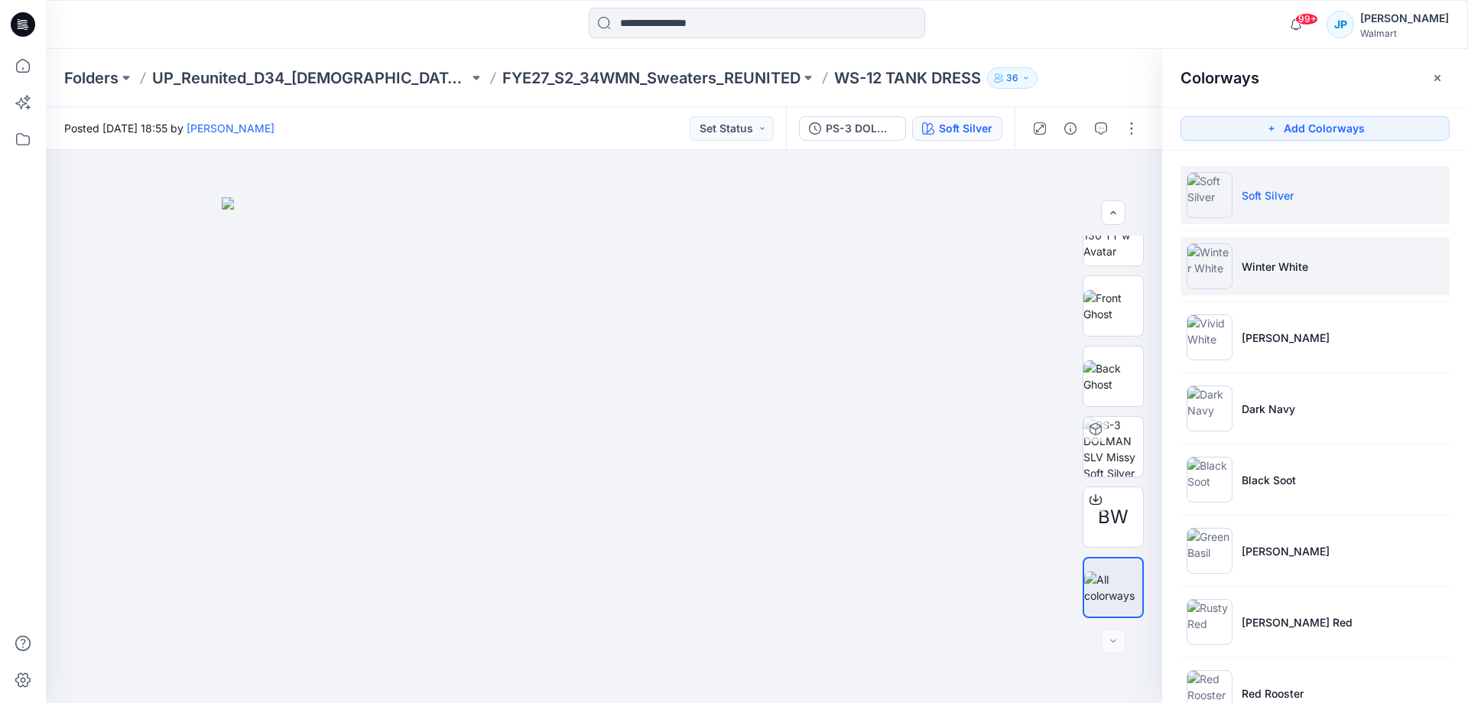
click at [1259, 262] on p "Winter White" at bounding box center [1275, 266] width 67 height 16
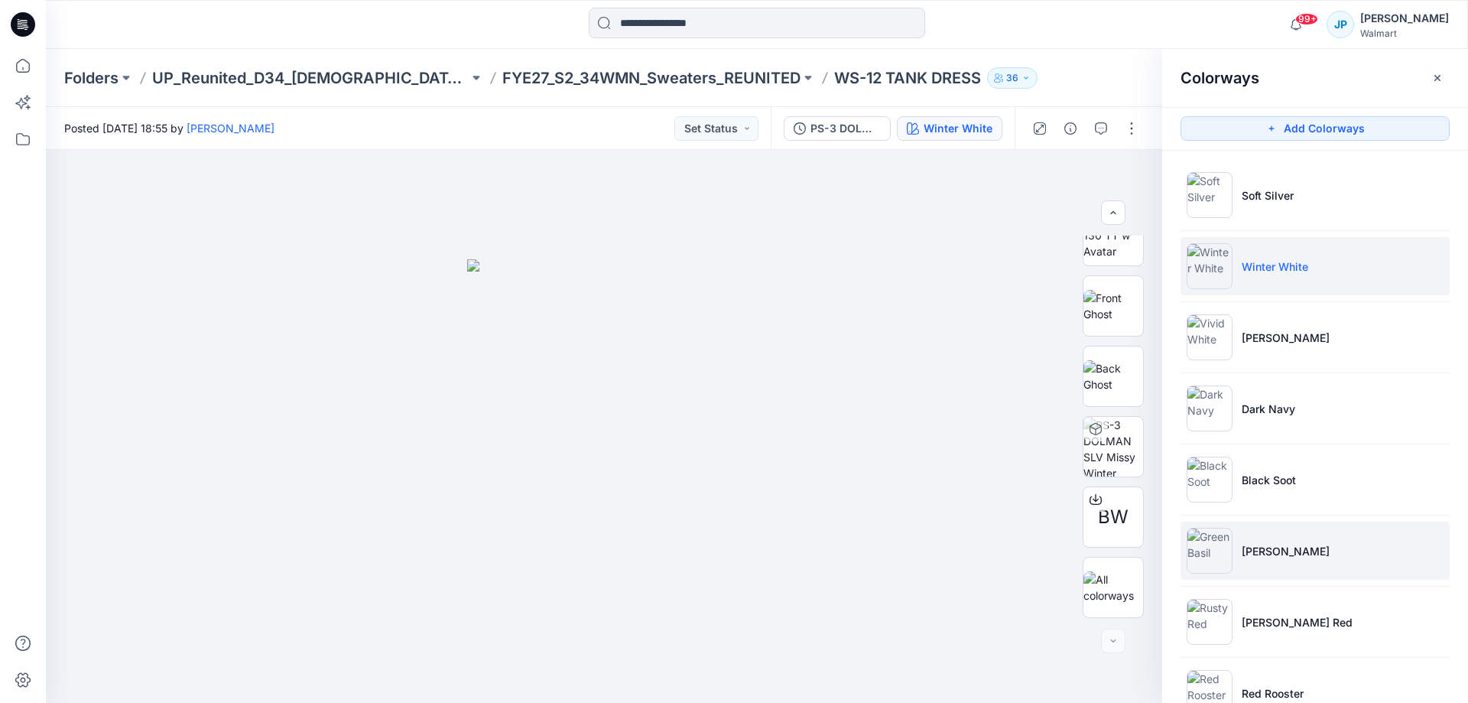
scroll to position [260, 0]
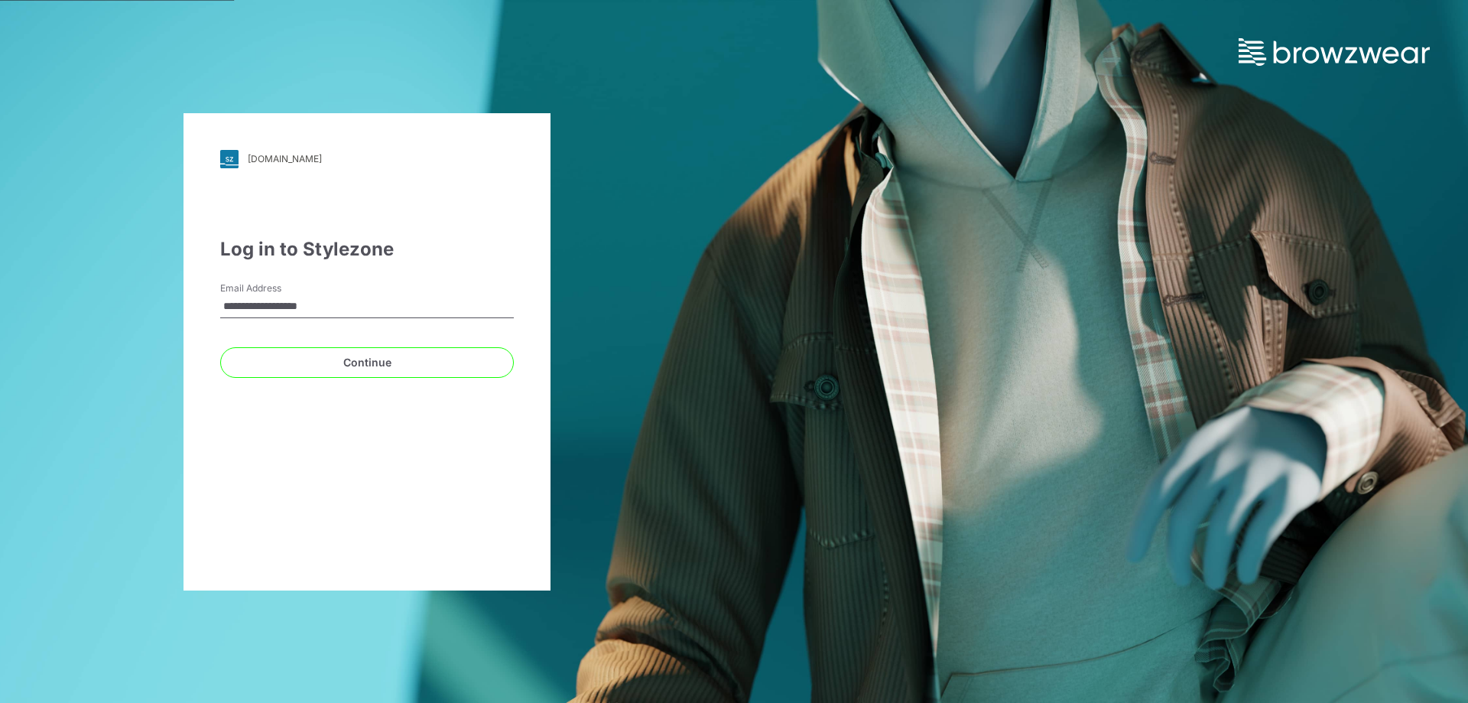
click at [372, 301] on input "**********" at bounding box center [367, 306] width 294 height 23
type input "**********"
drag, startPoint x: 418, startPoint y: 342, endPoint x: 385, endPoint y: 365, distance: 40.1
click at [385, 365] on div "Continue" at bounding box center [367, 359] width 294 height 37
click at [385, 365] on button "Continue" at bounding box center [367, 362] width 294 height 31
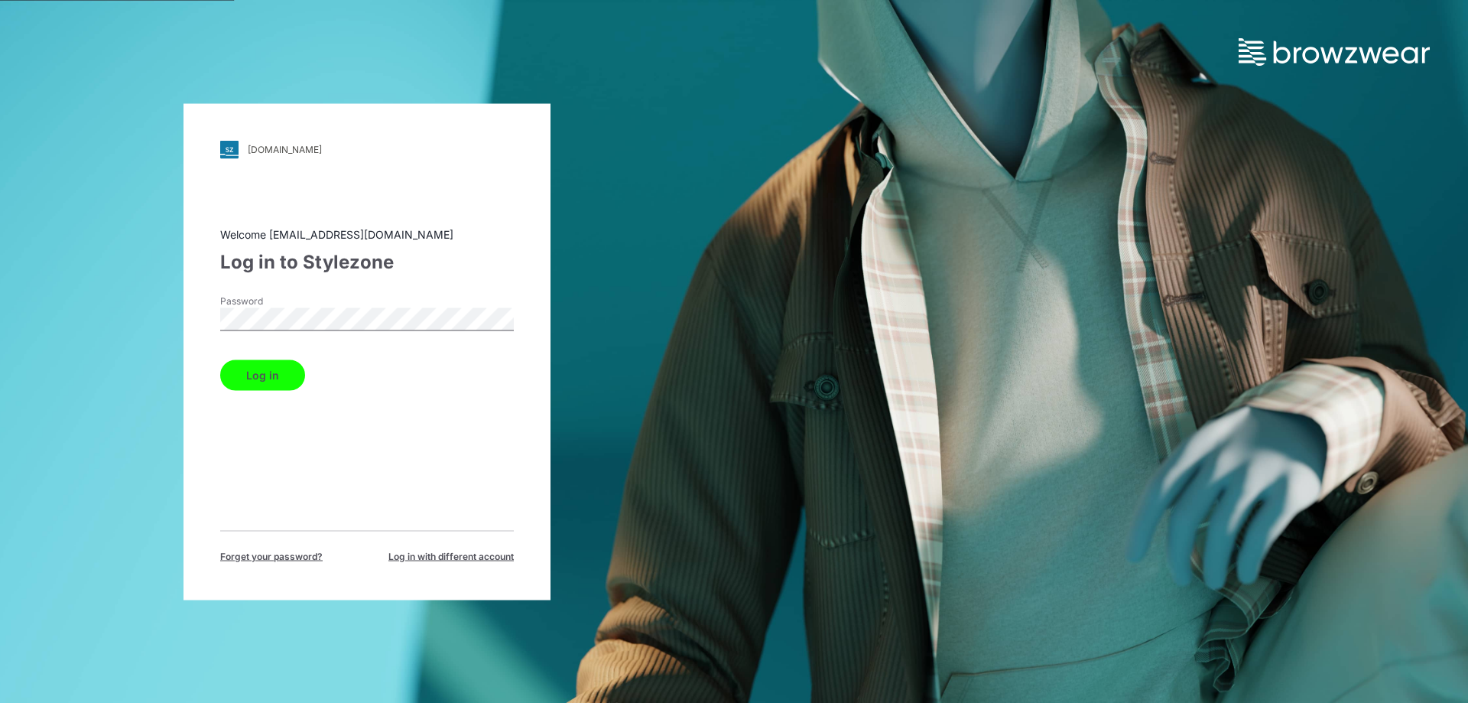
click at [248, 375] on button "Log in" at bounding box center [262, 374] width 85 height 31
